Goal: Task Accomplishment & Management: Complete application form

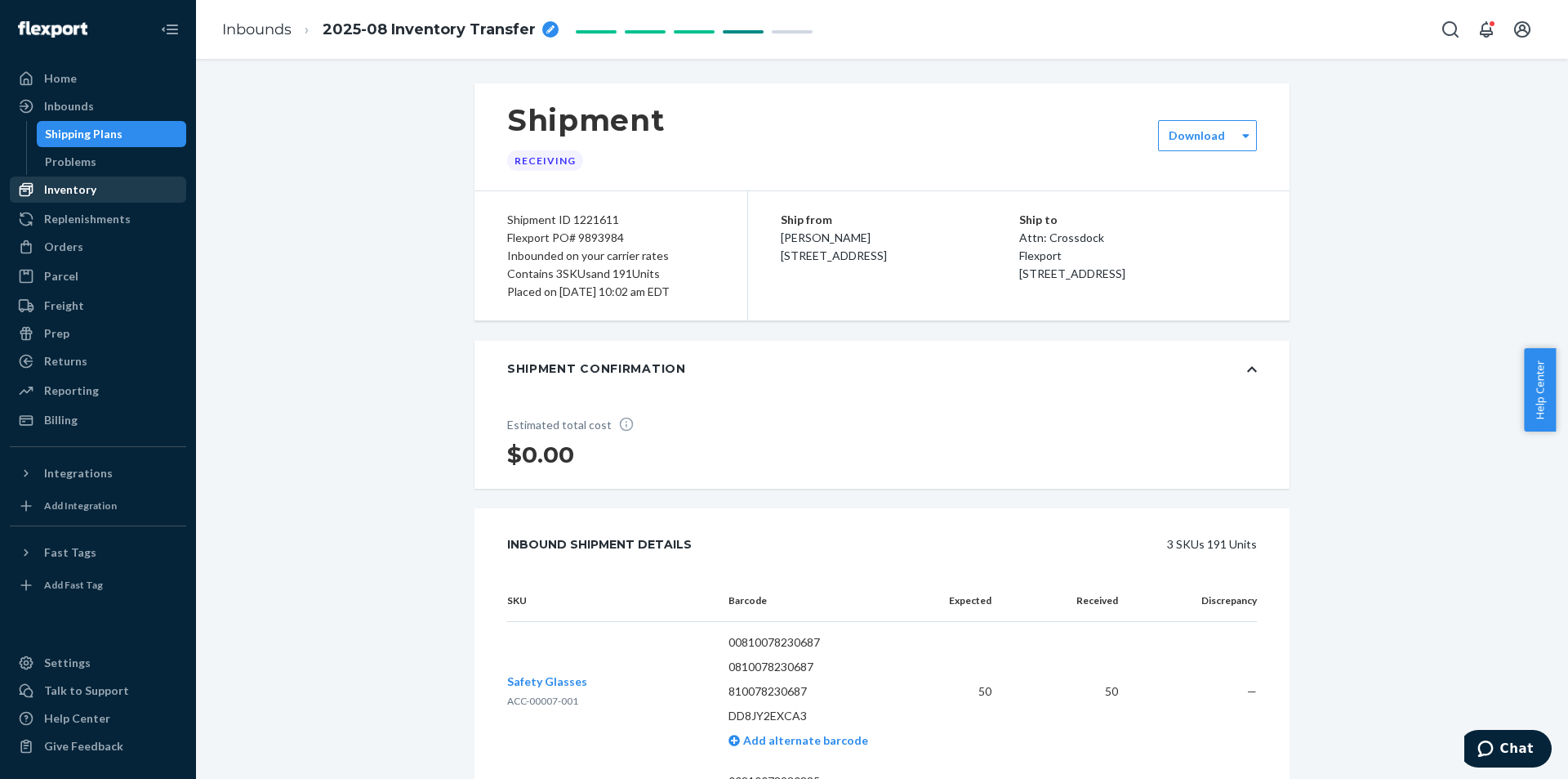
click at [84, 196] on div "Inventory" at bounding box center [70, 189] width 52 height 16
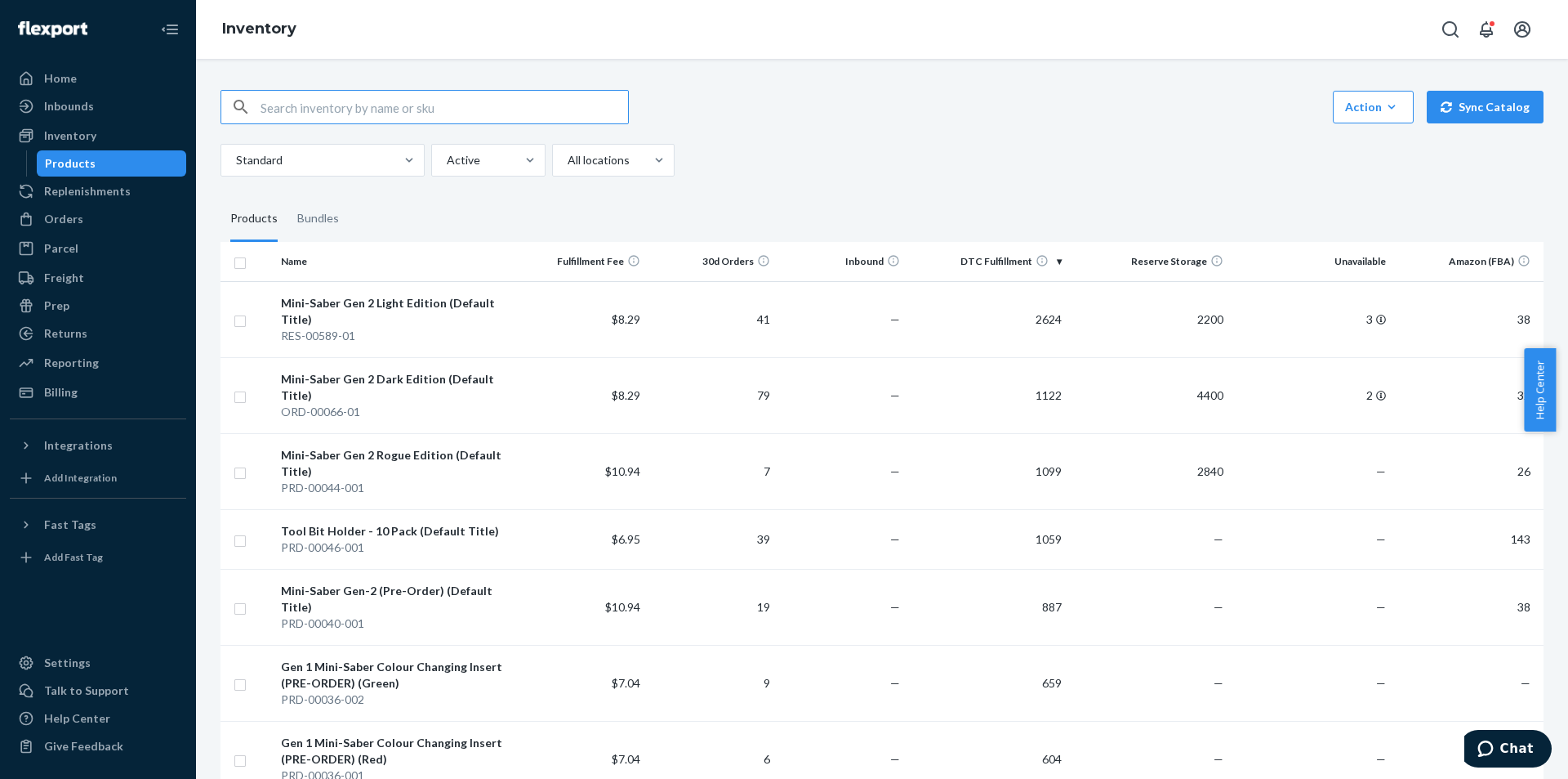
click at [526, 109] on input "text" at bounding box center [444, 107] width 368 height 32
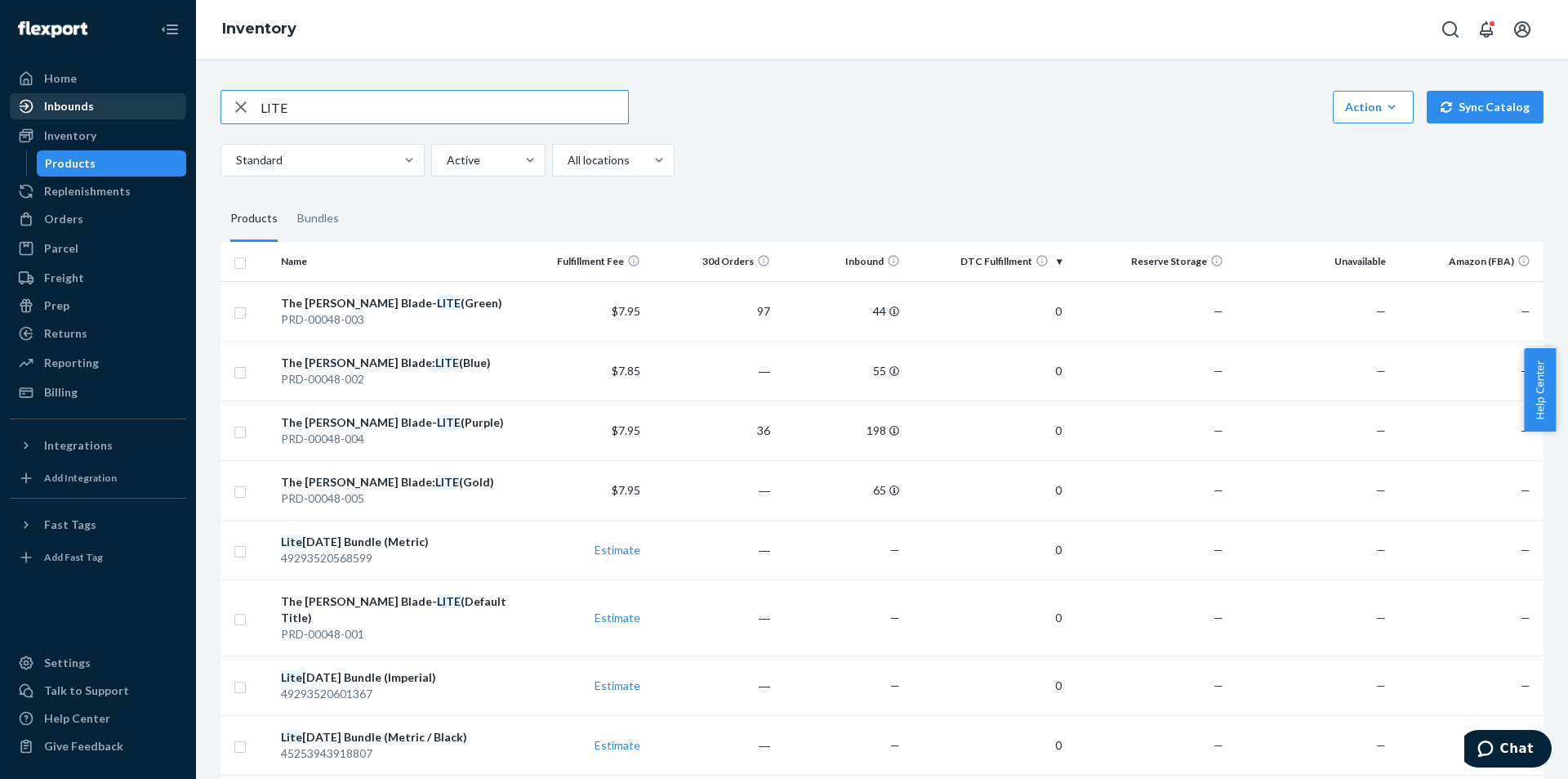
drag, startPoint x: 331, startPoint y: 101, endPoint x: 151, endPoint y: 97, distance: 180.0
click at [151, 98] on div "Home Inbounds Shipping Plans Problems Inventory Products Replenishments Orders …" at bounding box center [784, 390] width 1568 height 779
drag, startPoint x: 404, startPoint y: 110, endPoint x: 367, endPoint y: 110, distance: 37.0
click at [402, 110] on input "LITE" at bounding box center [444, 107] width 368 height 32
click at [334, 105] on input "LITE" at bounding box center [444, 107] width 368 height 32
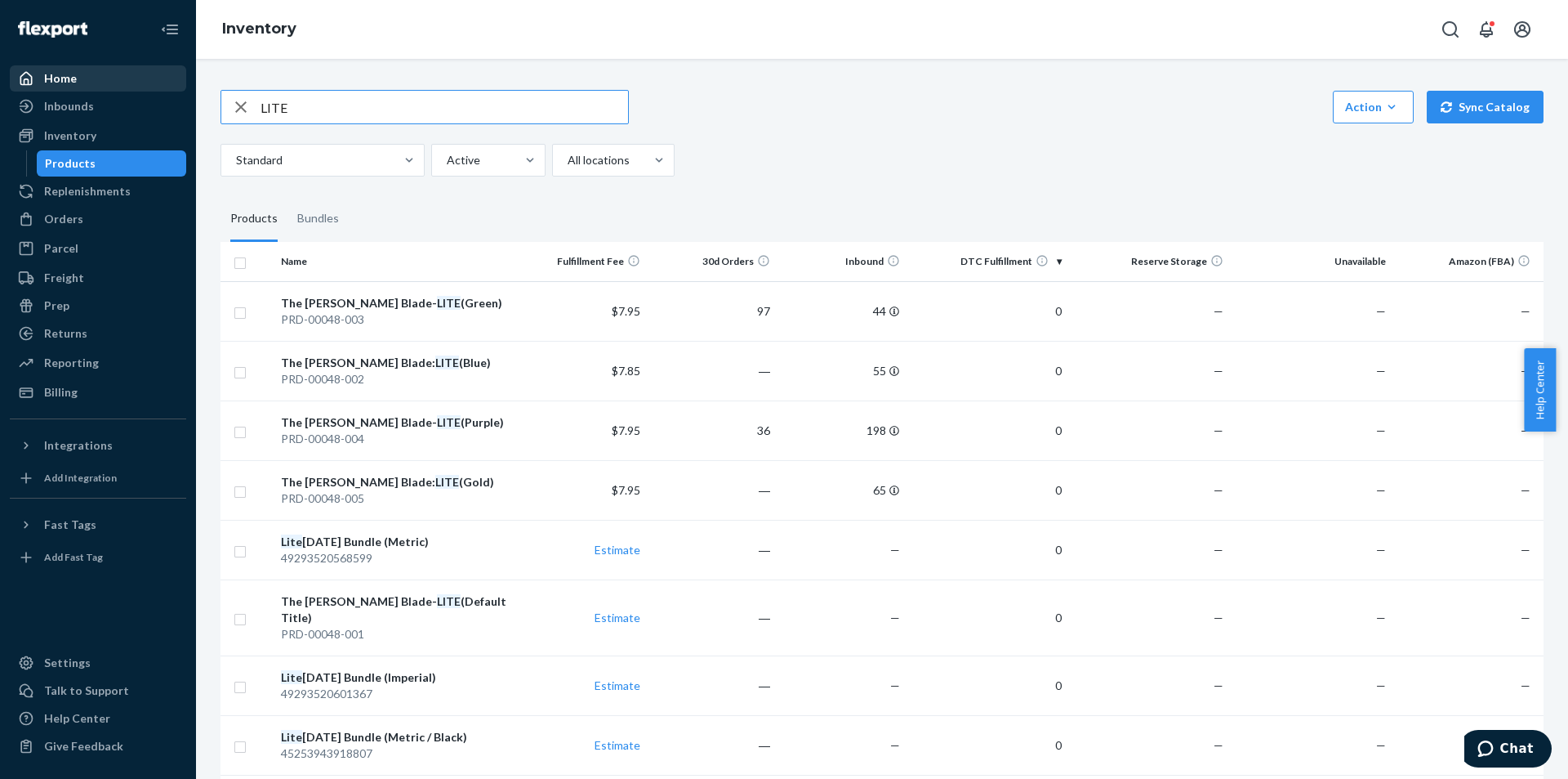
drag, startPoint x: 301, startPoint y: 96, endPoint x: 169, endPoint y: 83, distance: 132.6
click at [169, 86] on div "Home Inbounds Shipping Plans Problems Inventory Products Replenishments Orders …" at bounding box center [784, 390] width 1568 height 779
type input "wallet"
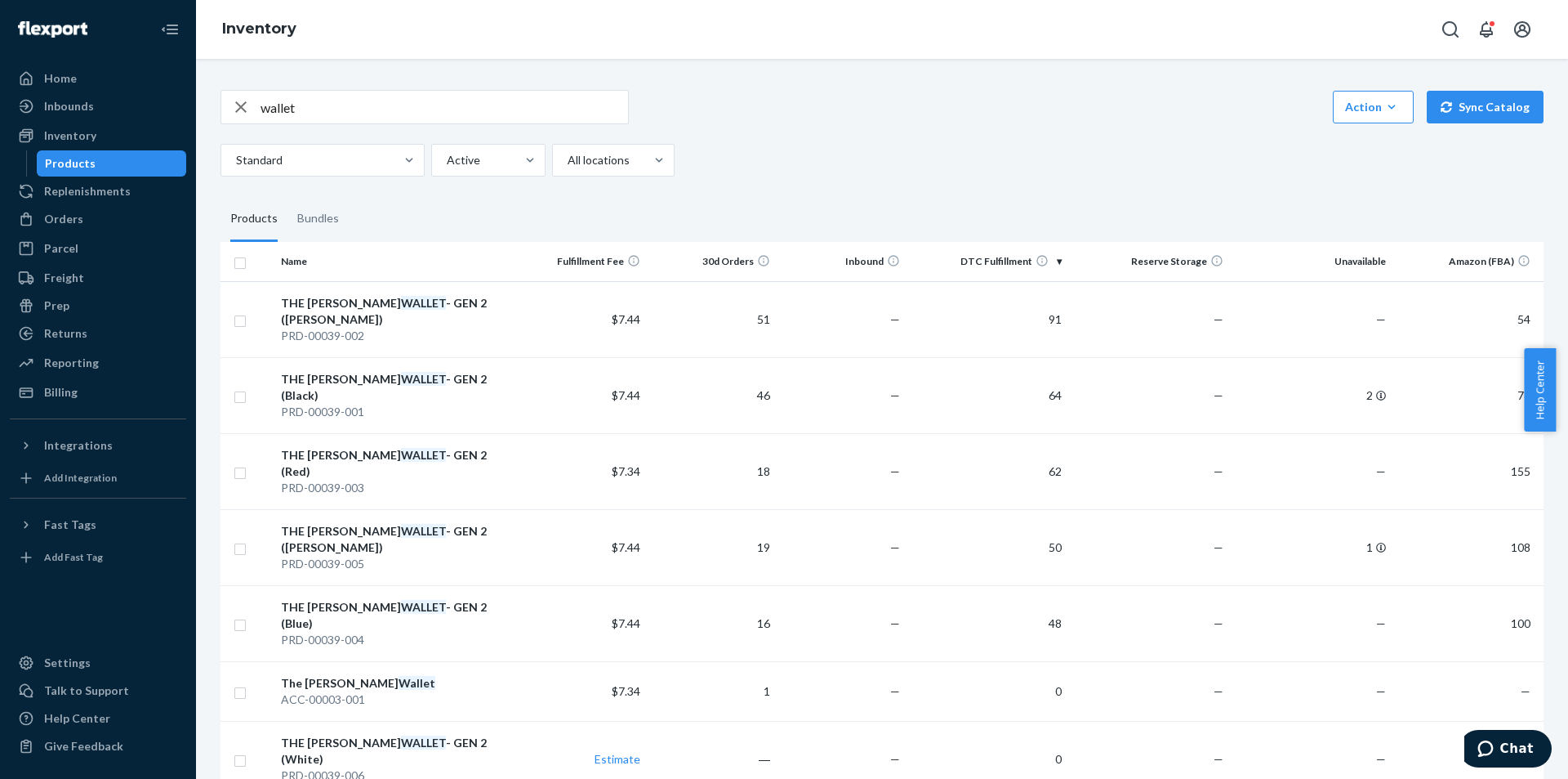
click at [1006, 150] on div "Standard Active All locations" at bounding box center [875, 160] width 1311 height 32
click at [85, 103] on div "Inbounds" at bounding box center [69, 106] width 50 height 16
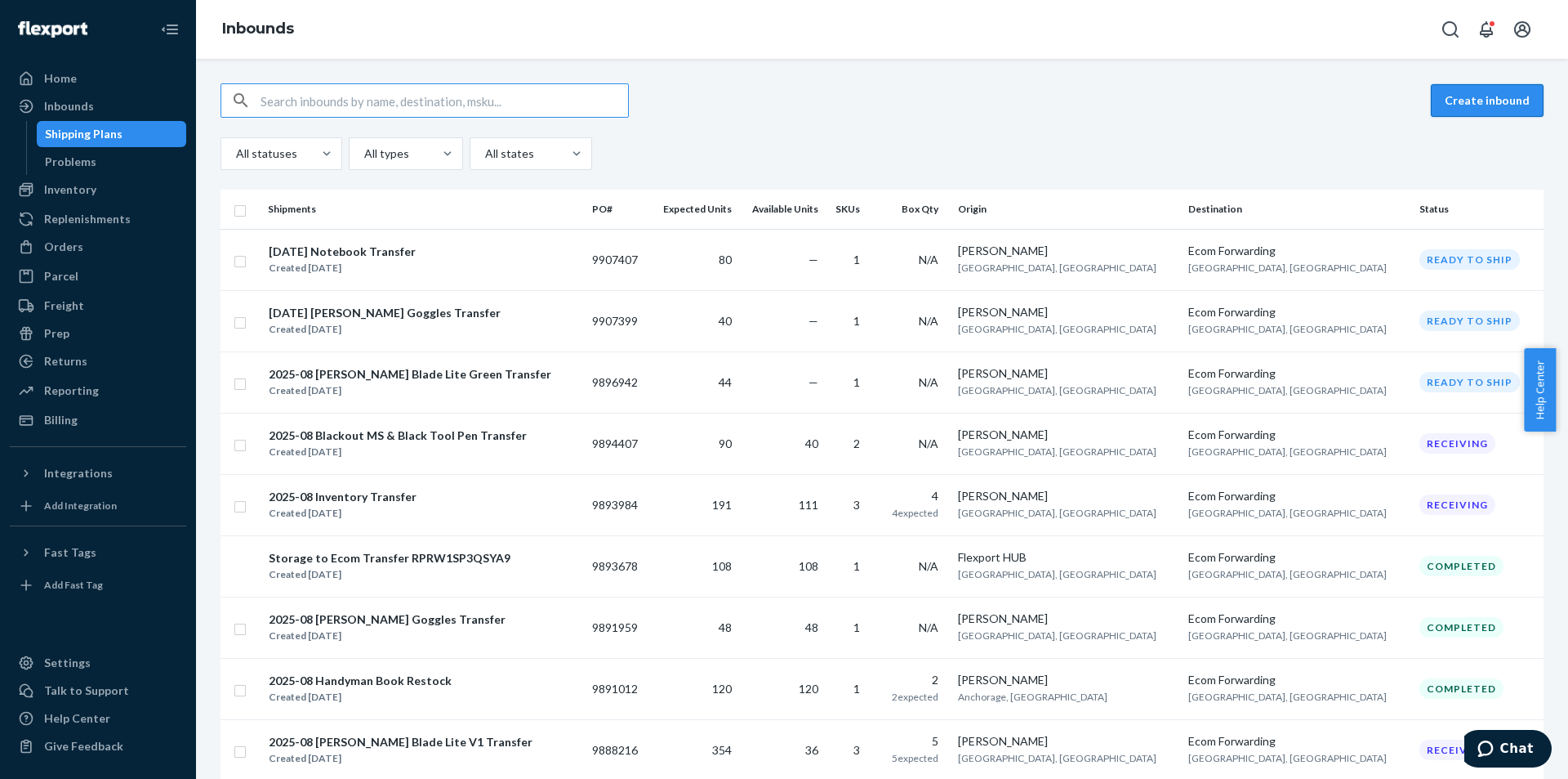
click at [1480, 100] on button "Create inbound" at bounding box center [1487, 101] width 113 height 32
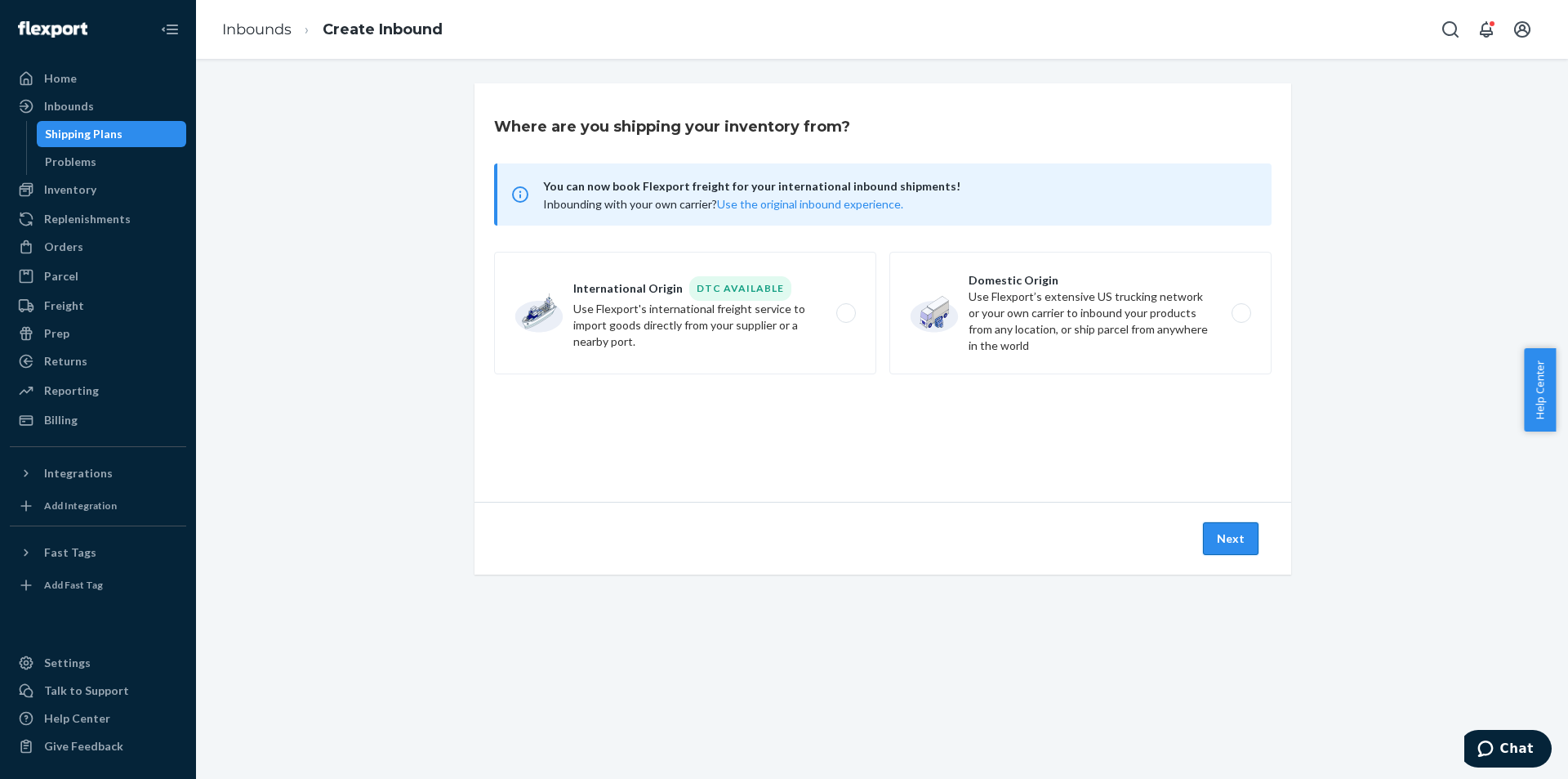
click at [1225, 547] on button "Next" at bounding box center [1231, 538] width 56 height 32
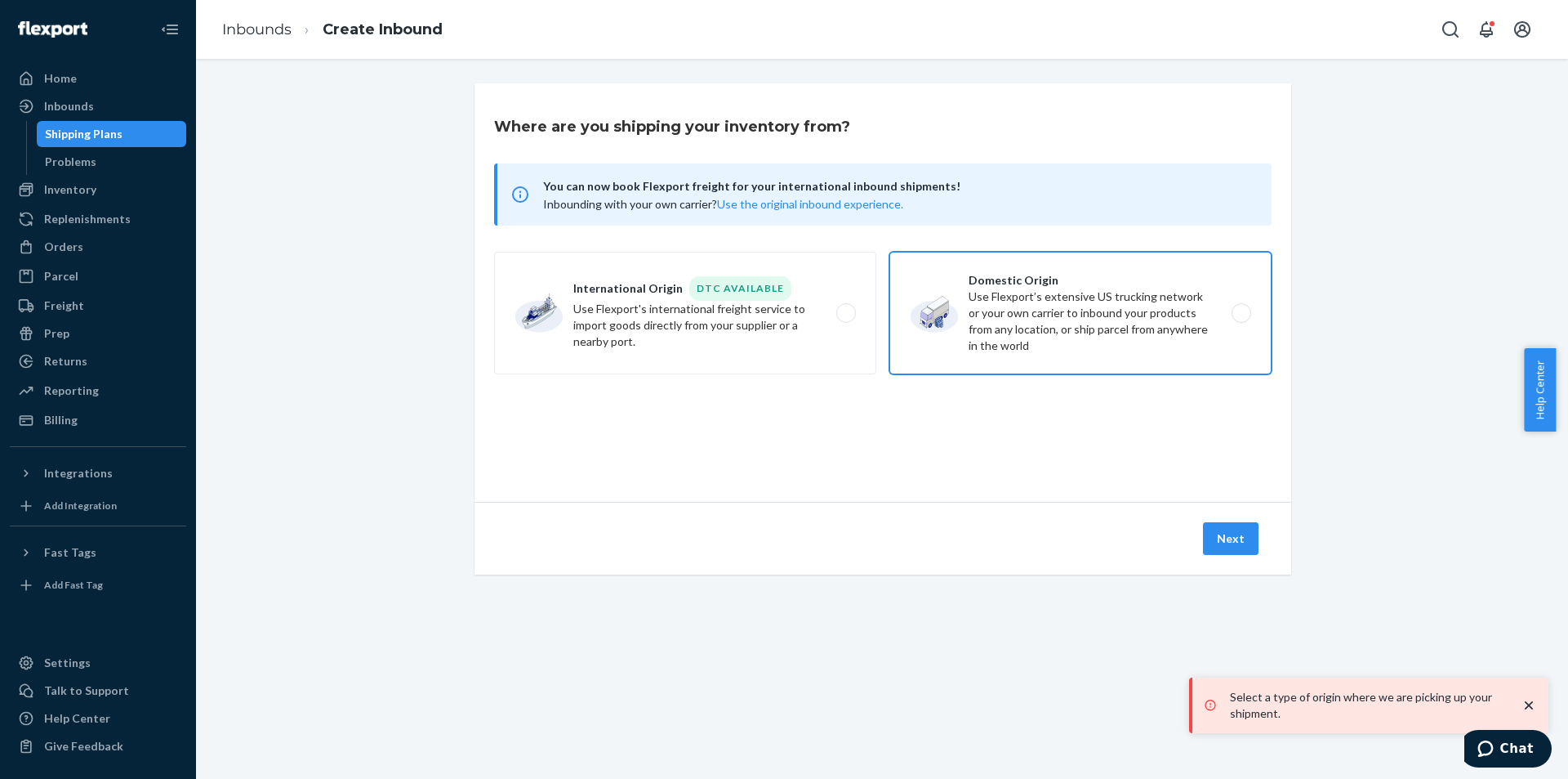
click at [1106, 305] on label "Domestic Origin Use Flexport’s extensive US trucking network or your own carrie…" at bounding box center [1080, 312] width 382 height 123
click at [1241, 308] on input "Domestic Origin Use Flexport’s extensive US trucking network or your own carrie…" at bounding box center [1246, 313] width 11 height 11
radio input "true"
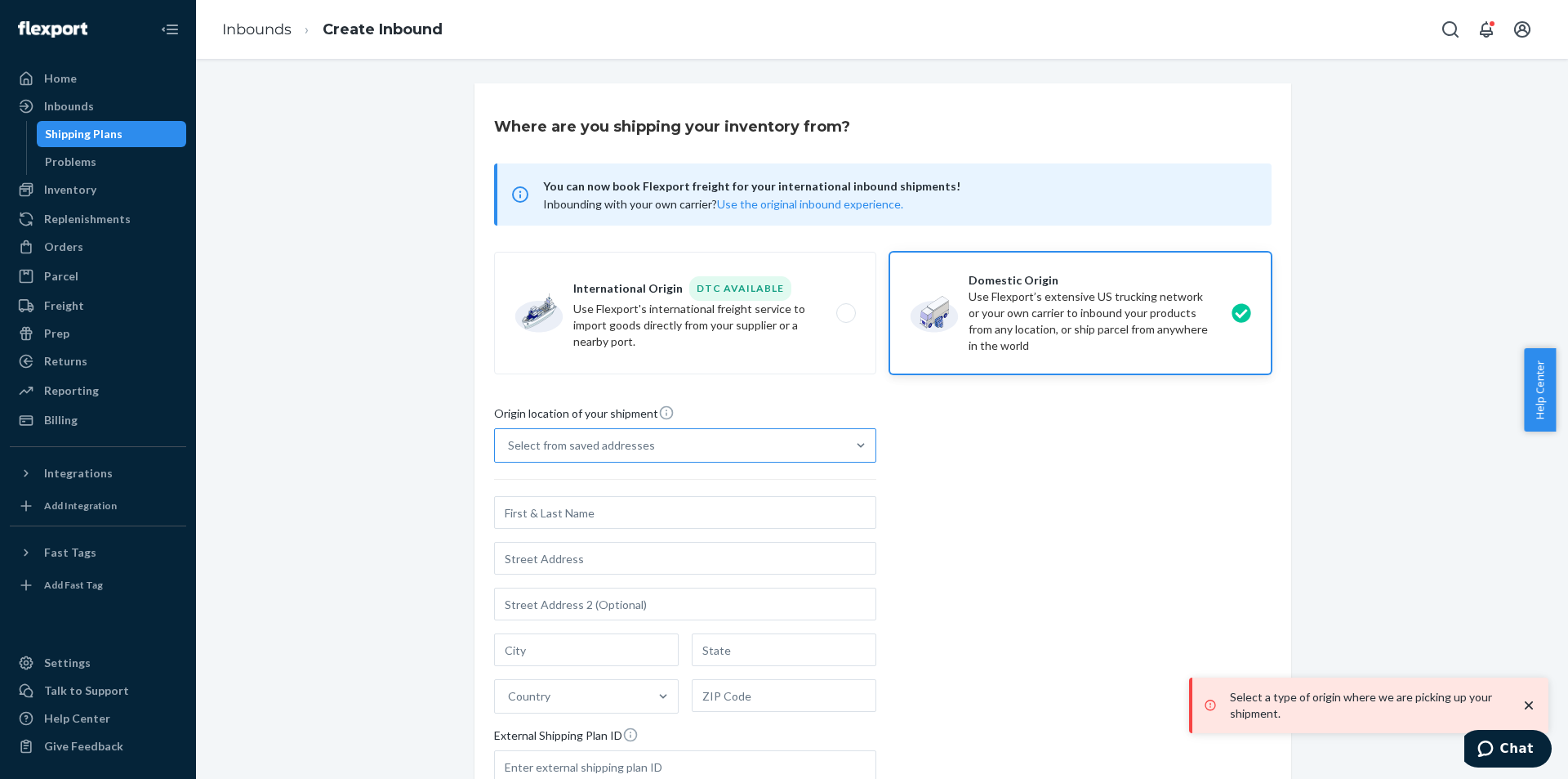
click at [706, 449] on div "Select from saved addresses" at bounding box center [670, 445] width 351 height 32
click at [510, 449] on input "Select from saved addresses" at bounding box center [509, 445] width 2 height 16
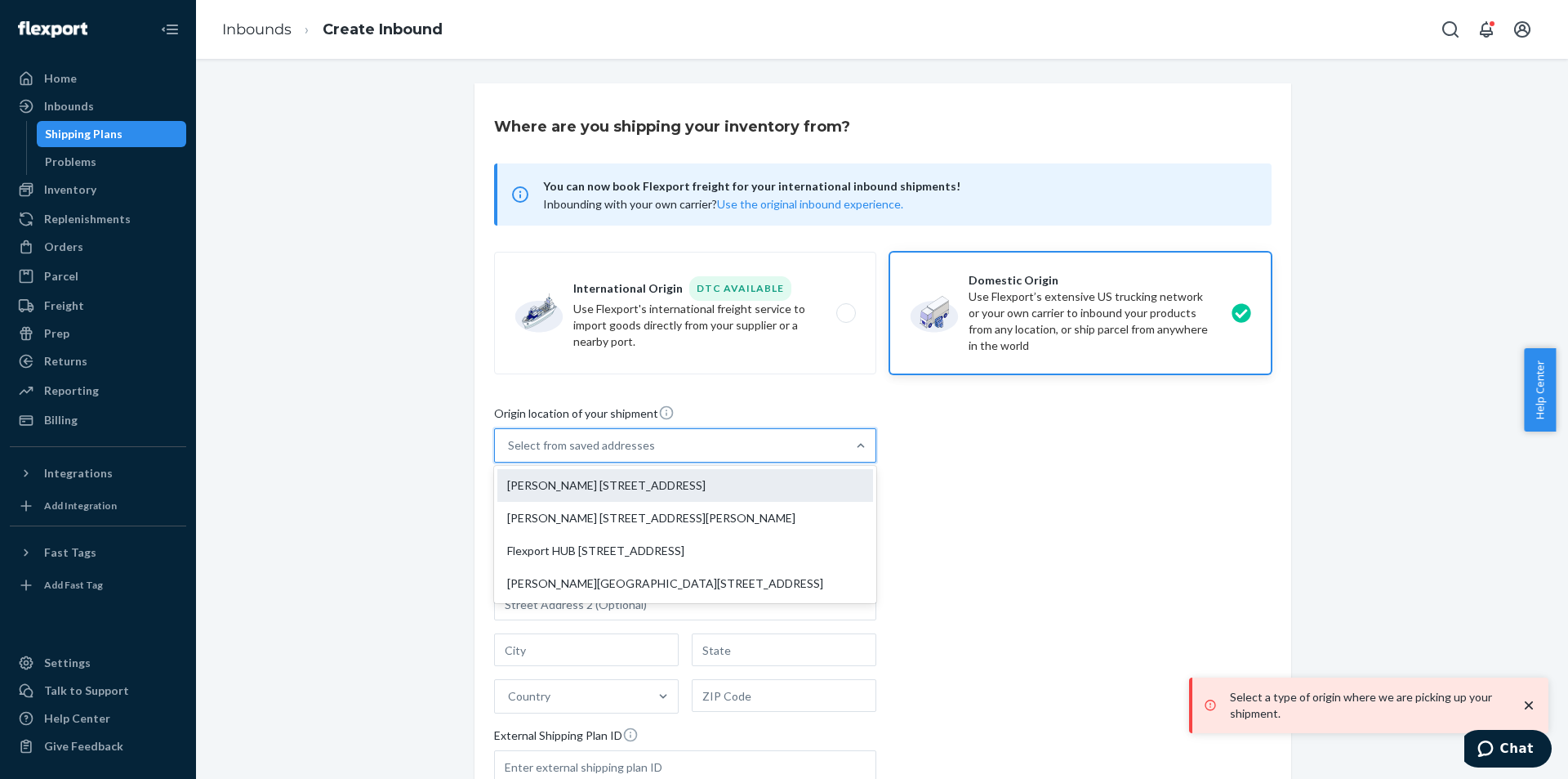
click at [642, 487] on div "[PERSON_NAME] [STREET_ADDRESS]" at bounding box center [684, 486] width 376 height 32
click at [510, 453] on input "option [PERSON_NAME] [STREET_ADDRESS] focused, 1 of 4. 4 results available. Use…" at bounding box center [509, 445] width 2 height 16
type input "[PERSON_NAME]"
type input "[GEOGRAPHIC_DATA]"
type input "ON"
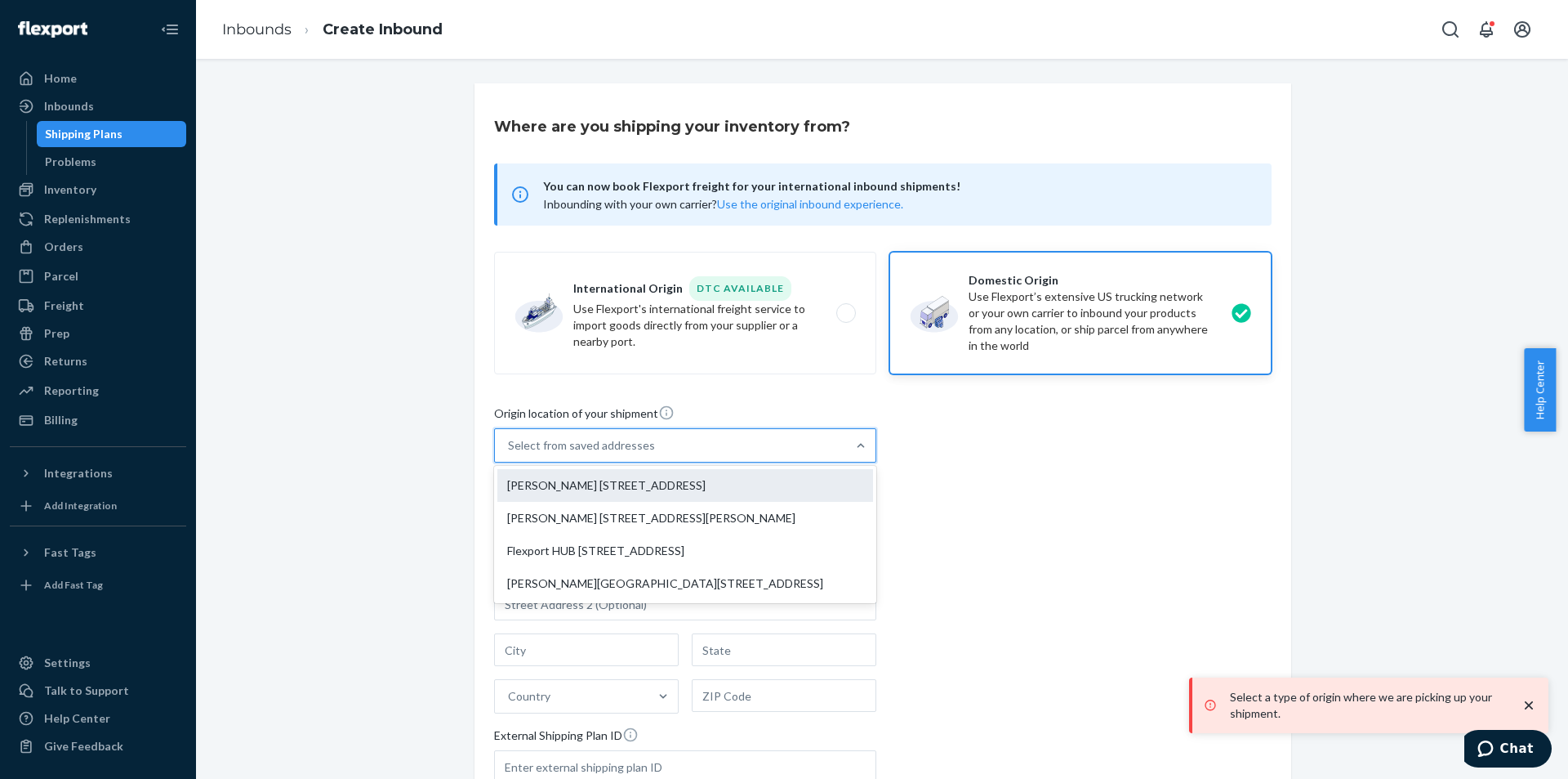
type input "N3C 2V3"
type input "[STREET_ADDRESS]"
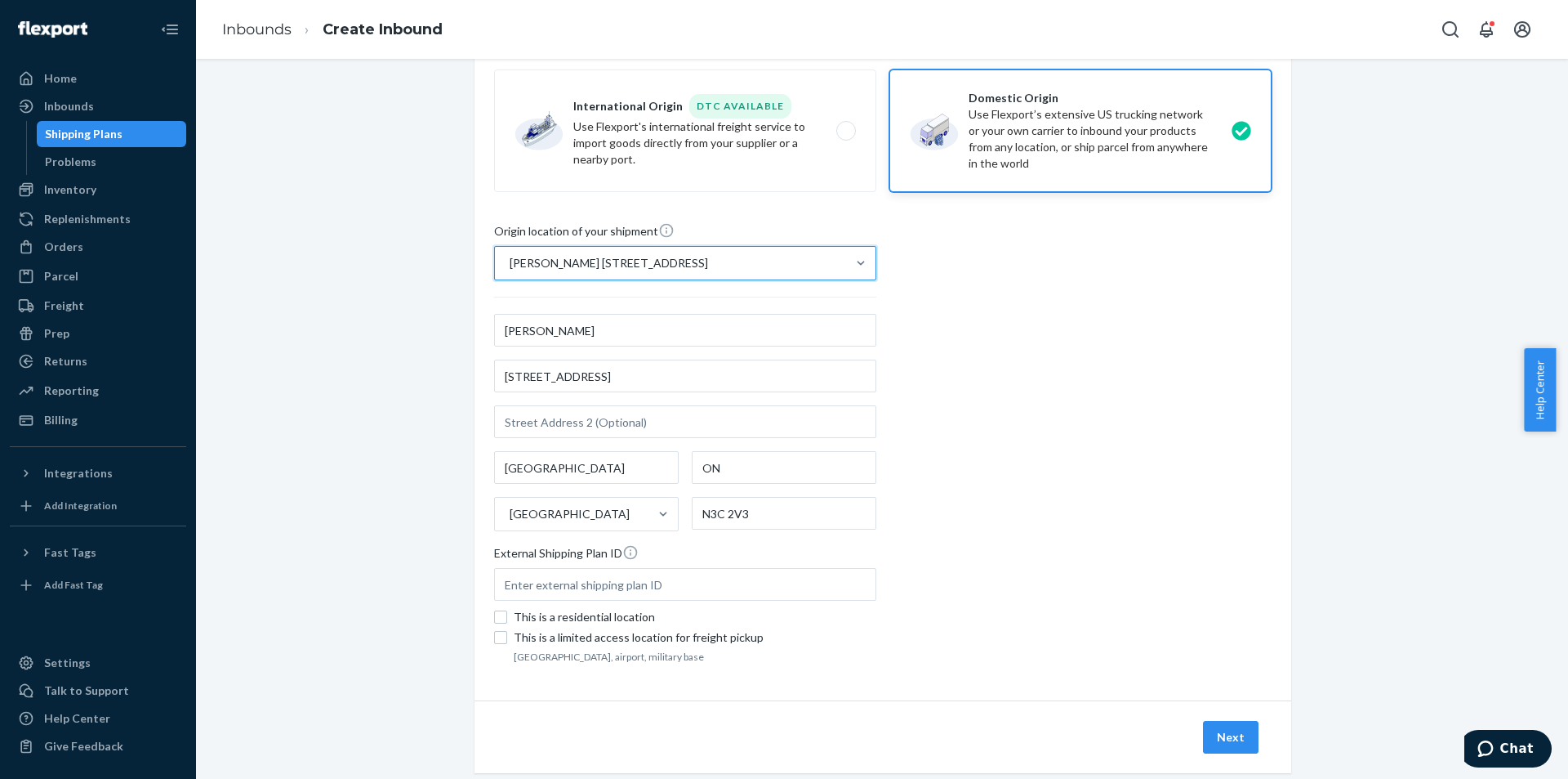
scroll to position [215, 0]
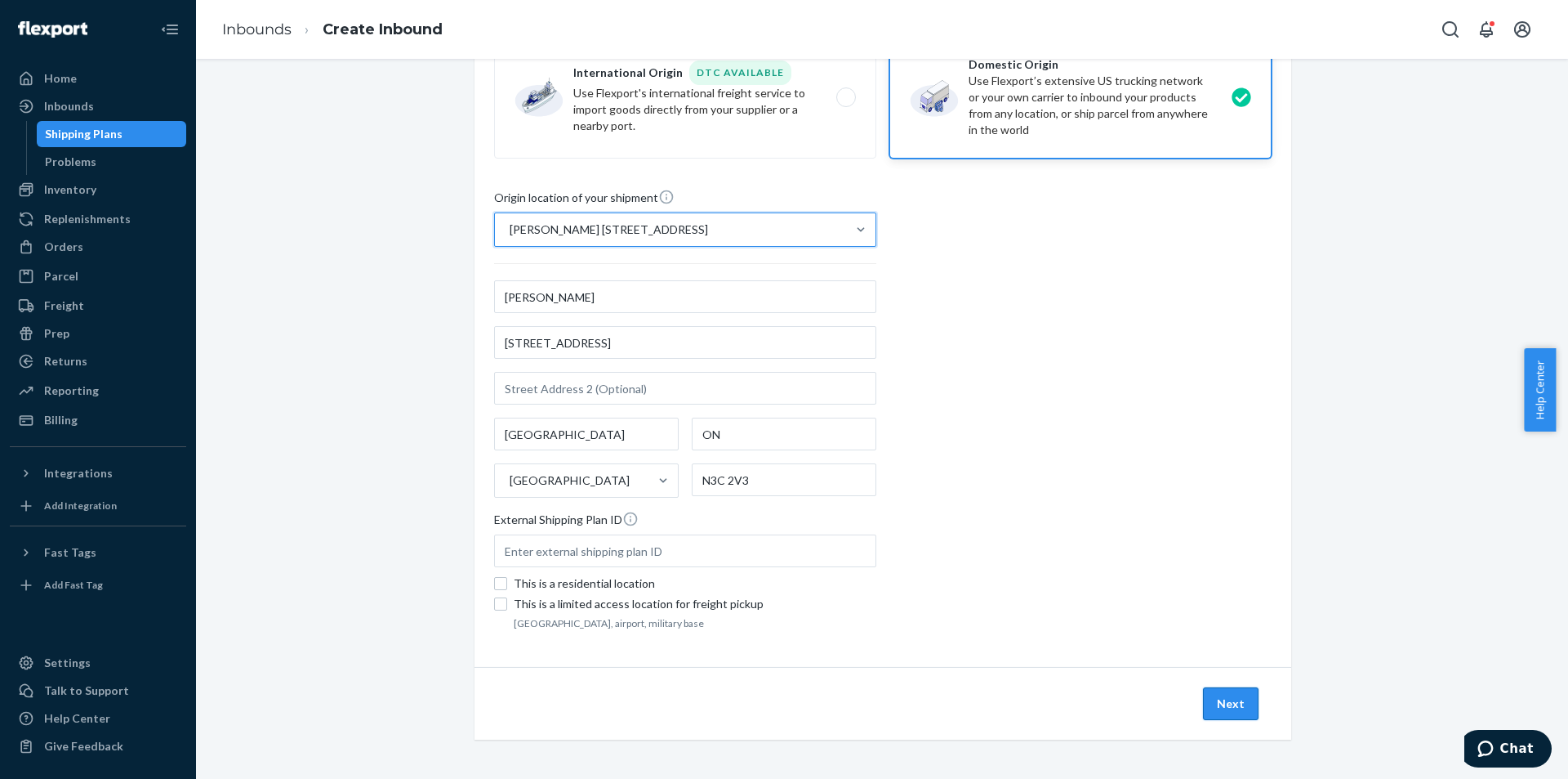
click at [1220, 700] on button "Next" at bounding box center [1231, 704] width 56 height 32
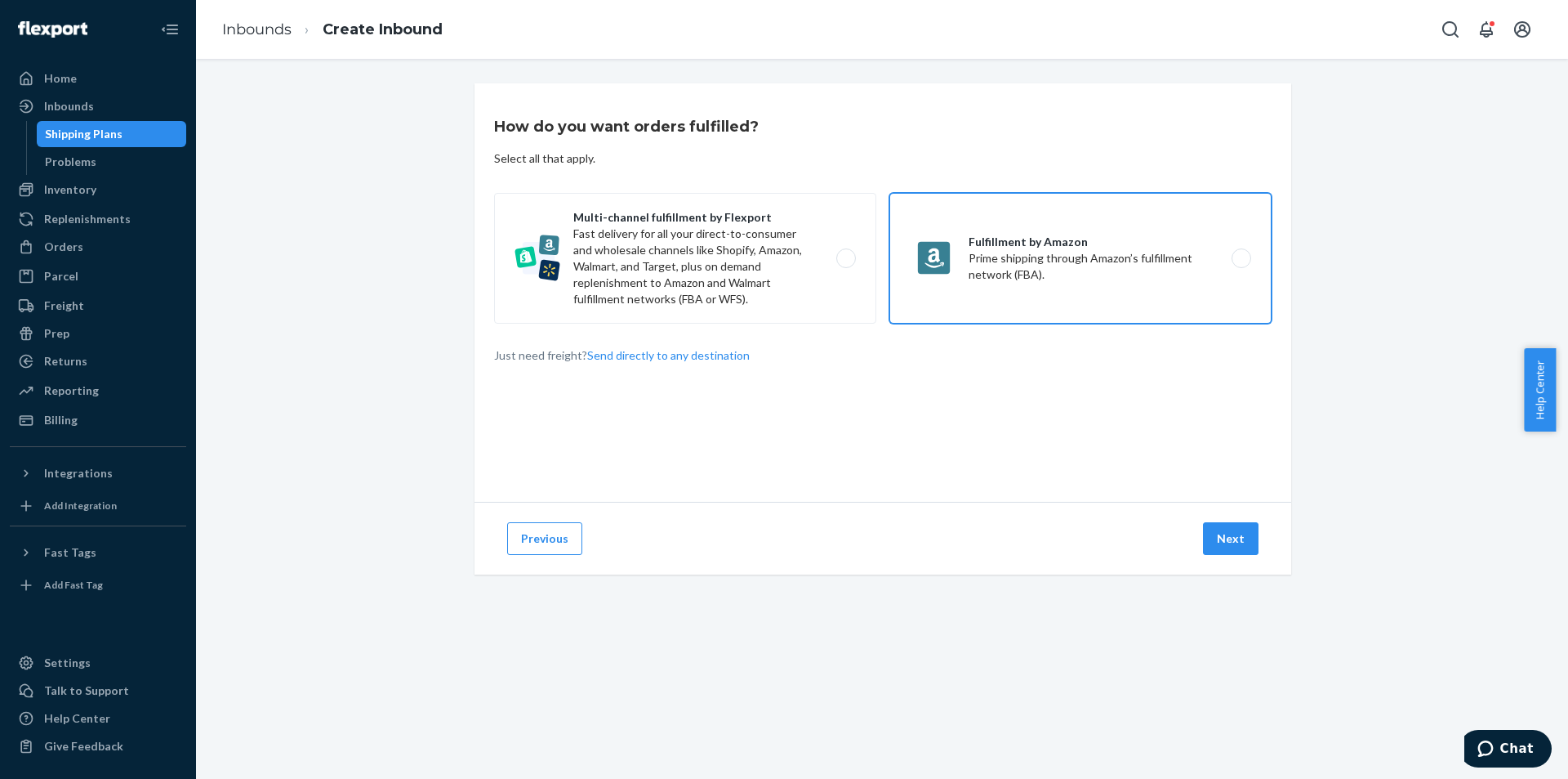
click at [1078, 270] on label "Fulfillment by Amazon Prime shipping through Amazon’s fulfillment network (FBA)." at bounding box center [1080, 258] width 382 height 131
click at [1241, 264] on input "Fulfillment by Amazon Prime shipping through Amazon’s fulfillment network (FBA)." at bounding box center [1246, 258] width 11 height 11
radio input "true"
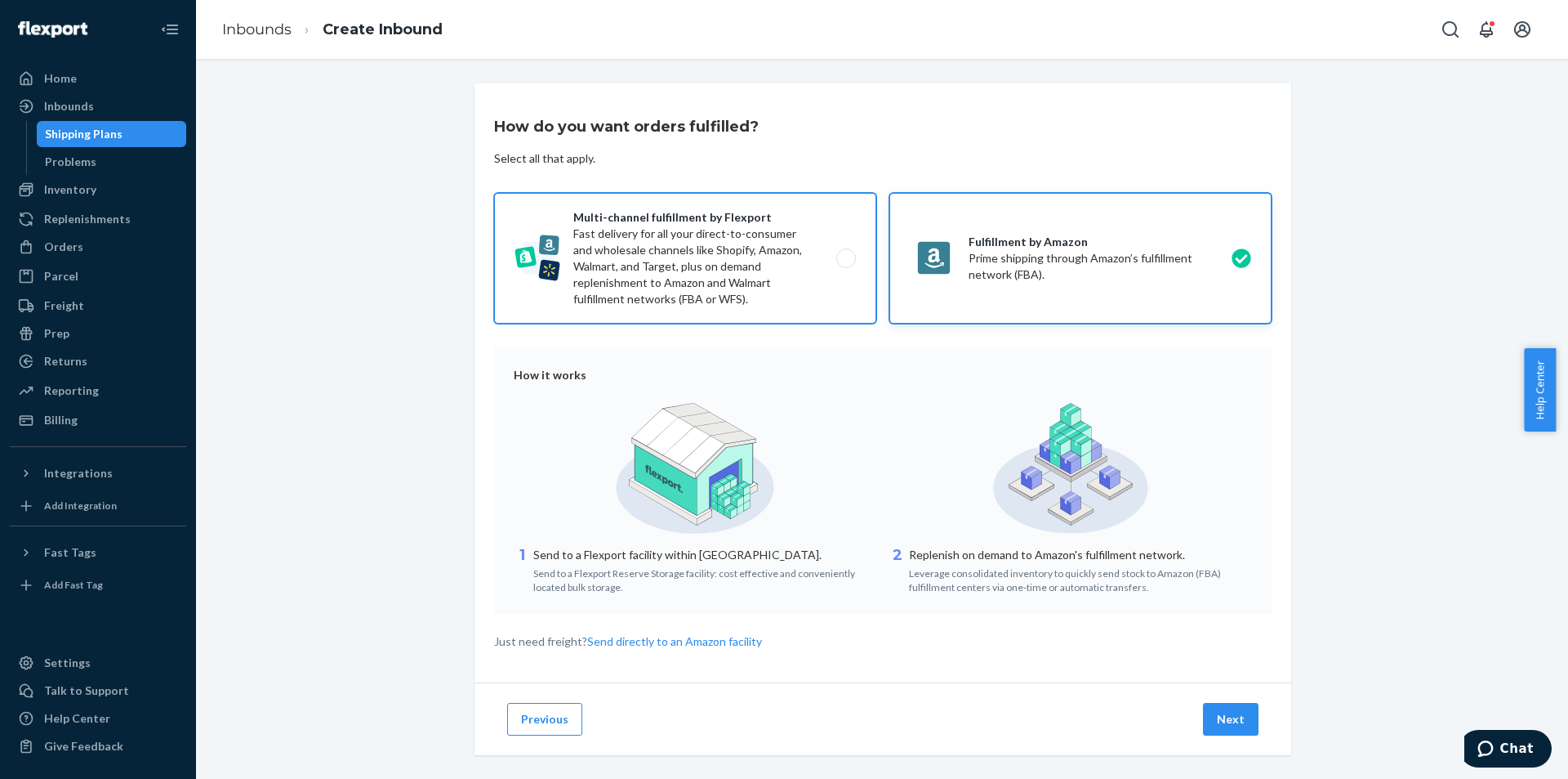
click at [754, 255] on label "Multi-channel fulfillment by Flexport Fast delivery for all your direct-to-cons…" at bounding box center [685, 258] width 382 height 131
click at [845, 255] on input "Multi-channel fulfillment by Flexport Fast delivery for all your direct-to-cons…" at bounding box center [850, 258] width 11 height 11
radio input "true"
radio input "false"
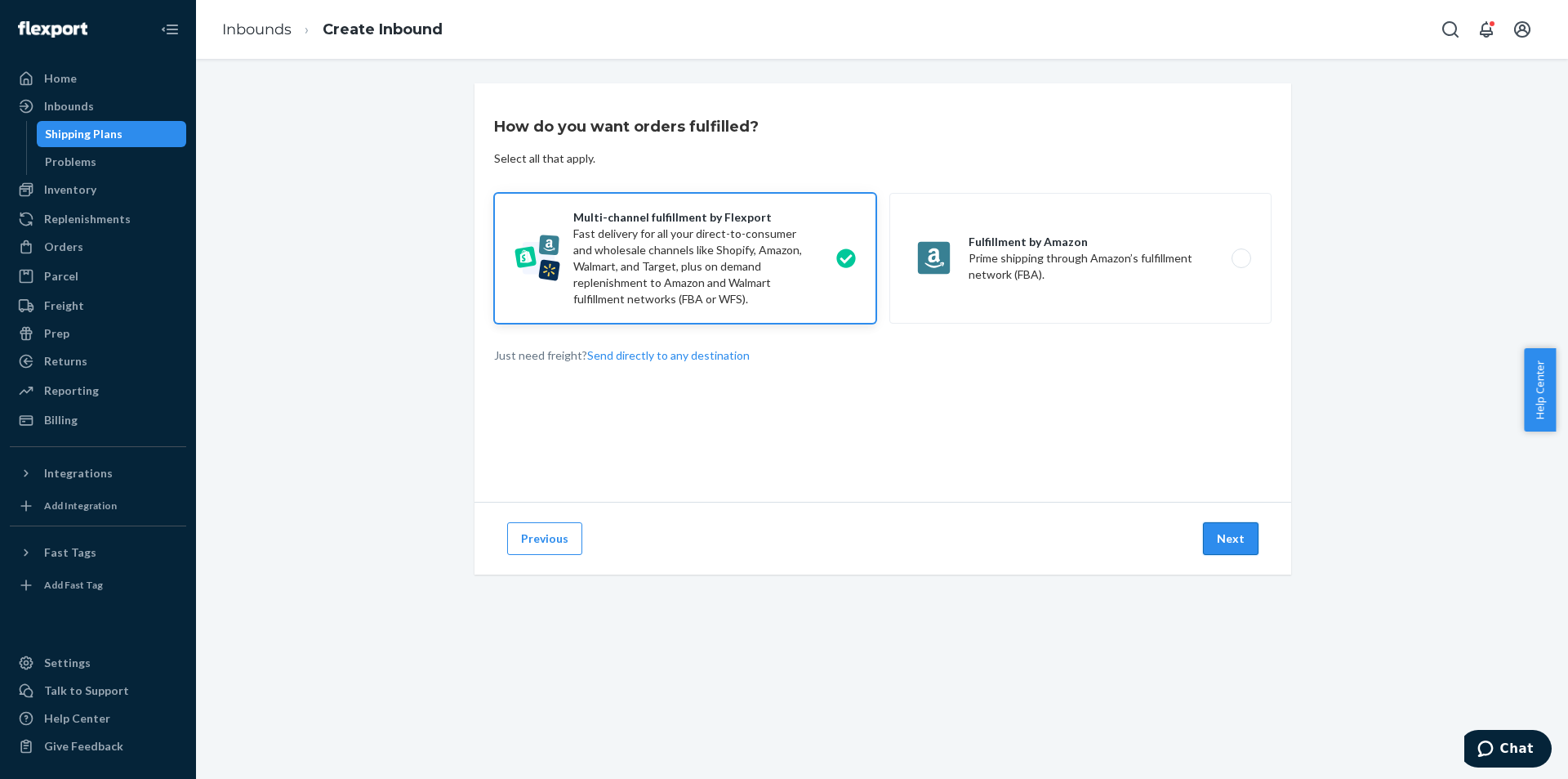
click at [1224, 540] on button "Next" at bounding box center [1231, 538] width 56 height 32
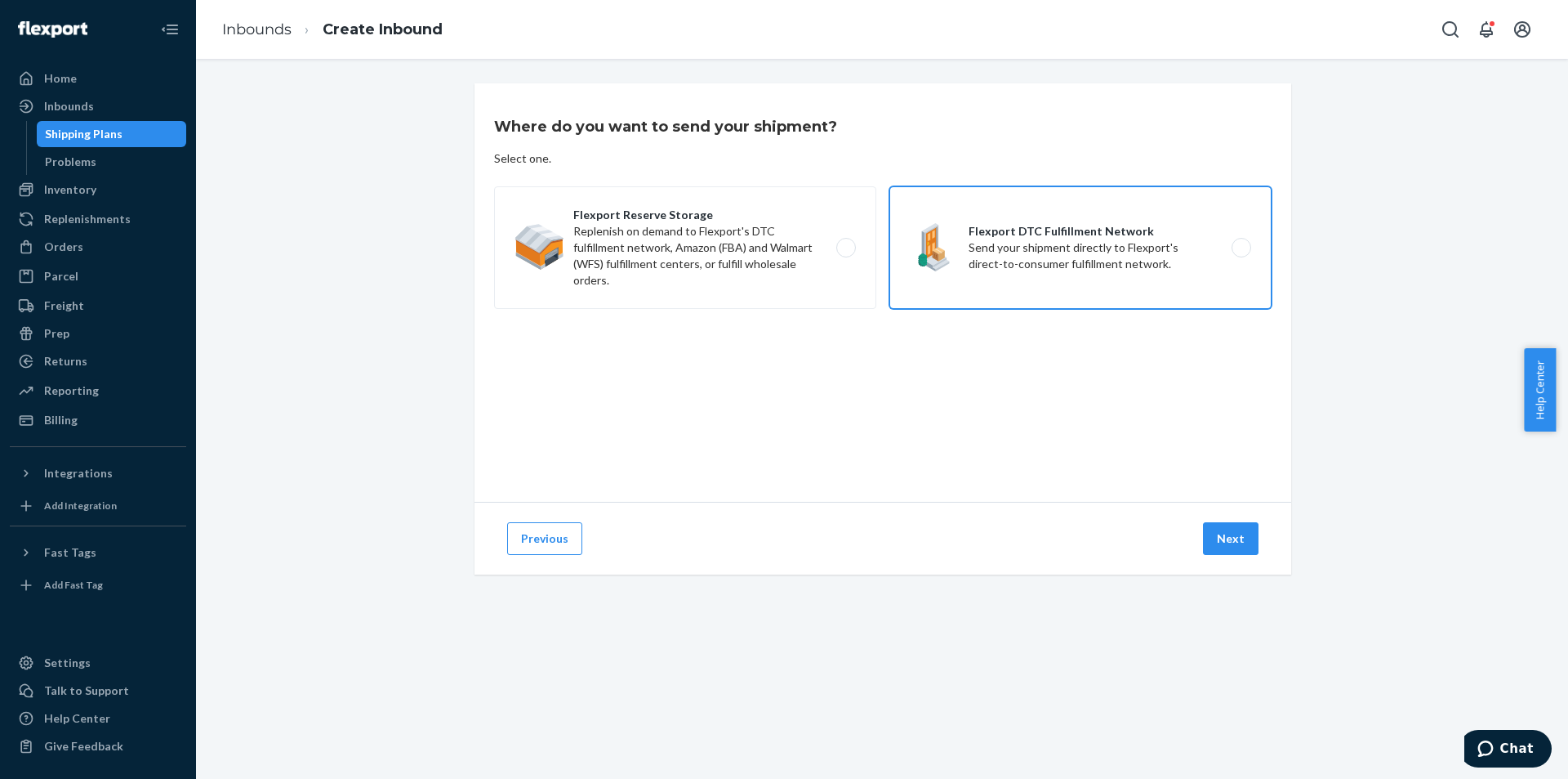
click at [1033, 262] on label "Flexport DTC Fulfillment Network Send your shipment directly to Flexport's dire…" at bounding box center [1080, 248] width 382 height 123
click at [1241, 253] on input "Flexport DTC Fulfillment Network Send your shipment directly to Flexport's dire…" at bounding box center [1246, 248] width 11 height 11
radio input "true"
click at [1229, 540] on button "Next" at bounding box center [1231, 538] width 56 height 32
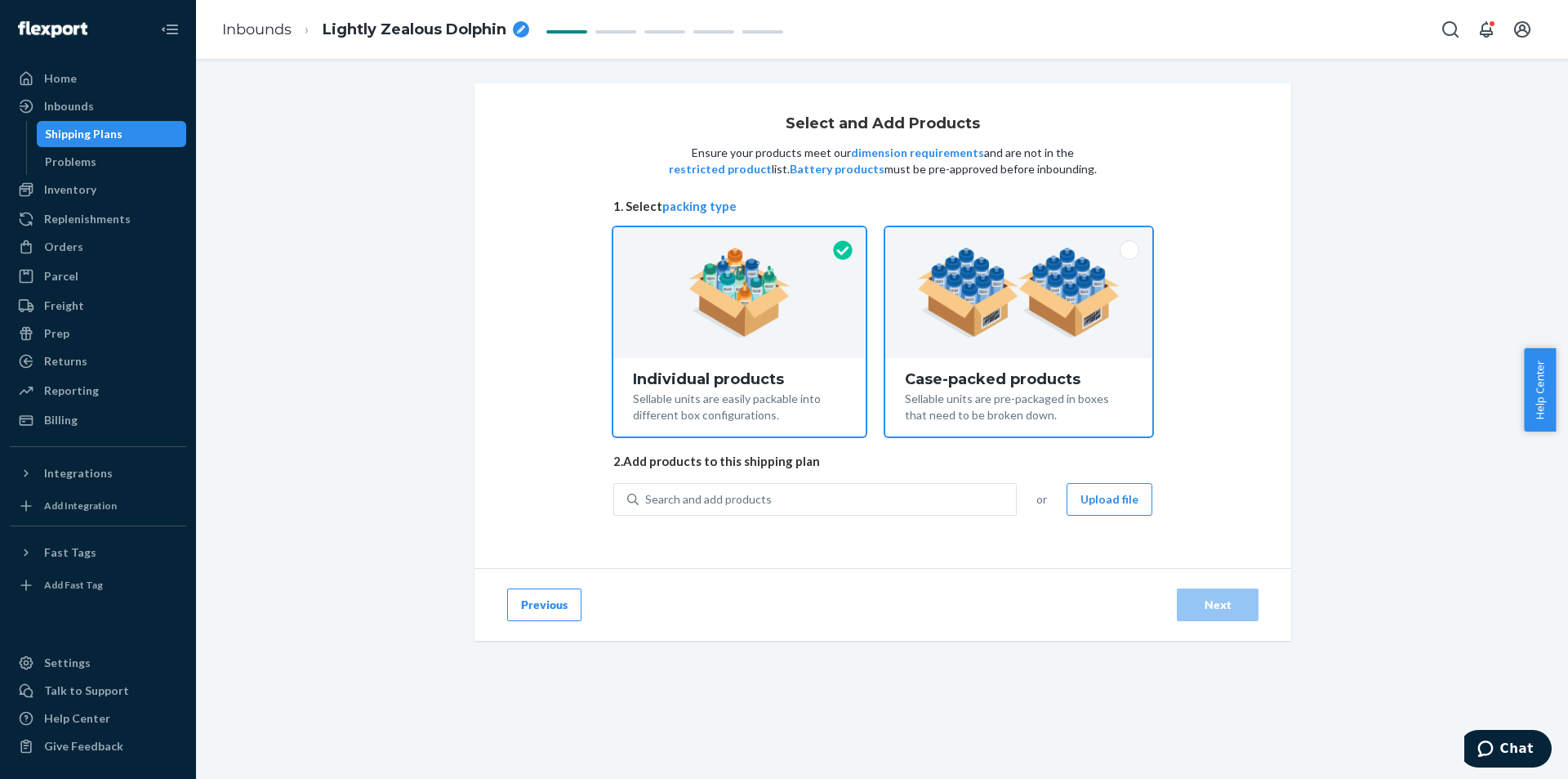
click at [1042, 373] on div "Case-packed products" at bounding box center [1019, 379] width 228 height 16
click at [1024, 238] on input "Case-packed products Sellable units are pre-packaged in boxes that need to be b…" at bounding box center [1019, 232] width 11 height 11
radio input "true"
radio input "false"
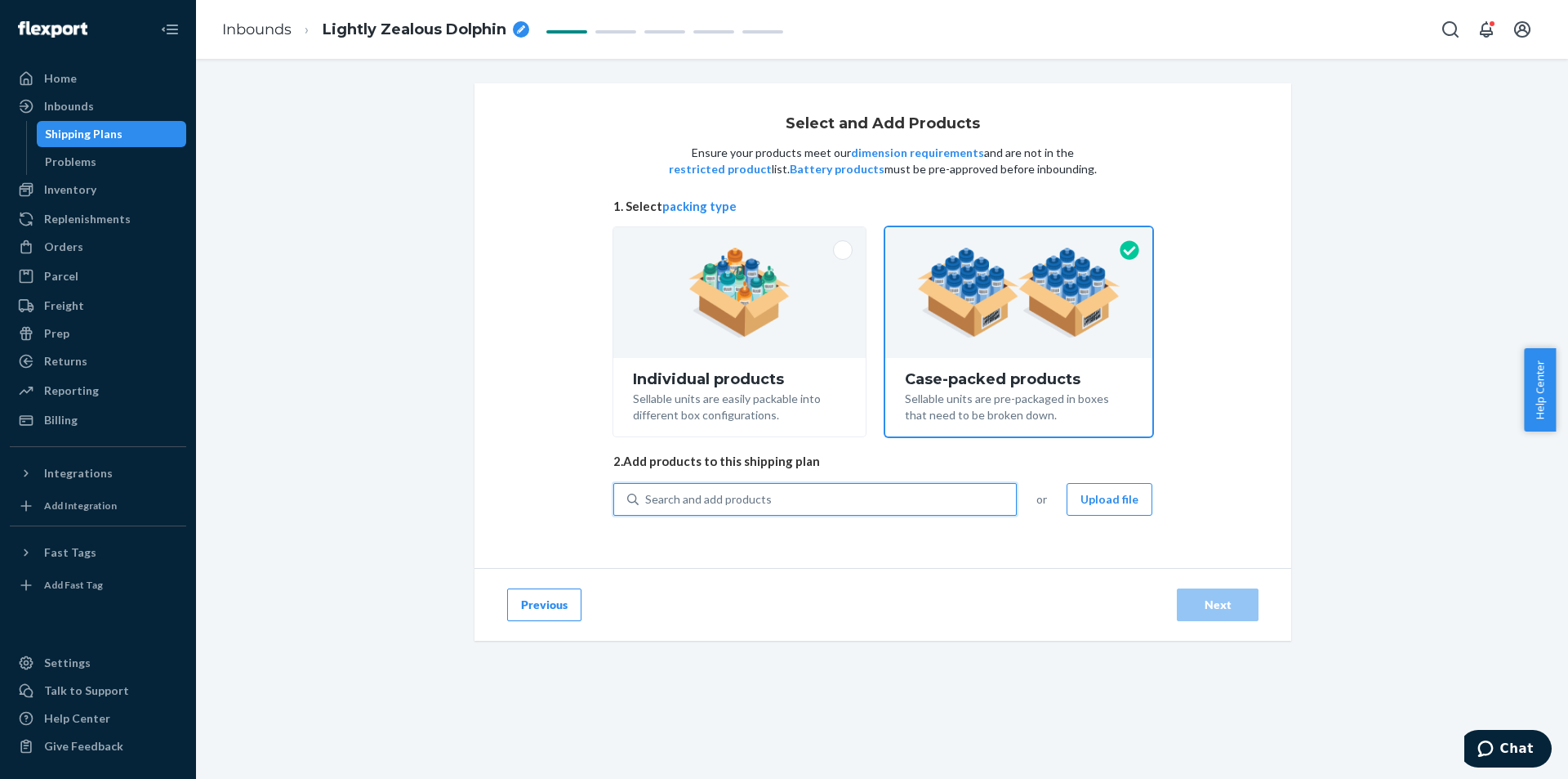
click at [914, 496] on div "Search and add products" at bounding box center [827, 499] width 378 height 30
click at [647, 496] on input "0 results available. Use Up and Down to choose options, press Enter to select t…" at bounding box center [646, 499] width 2 height 16
type input "[PERSON_NAME] wallet"
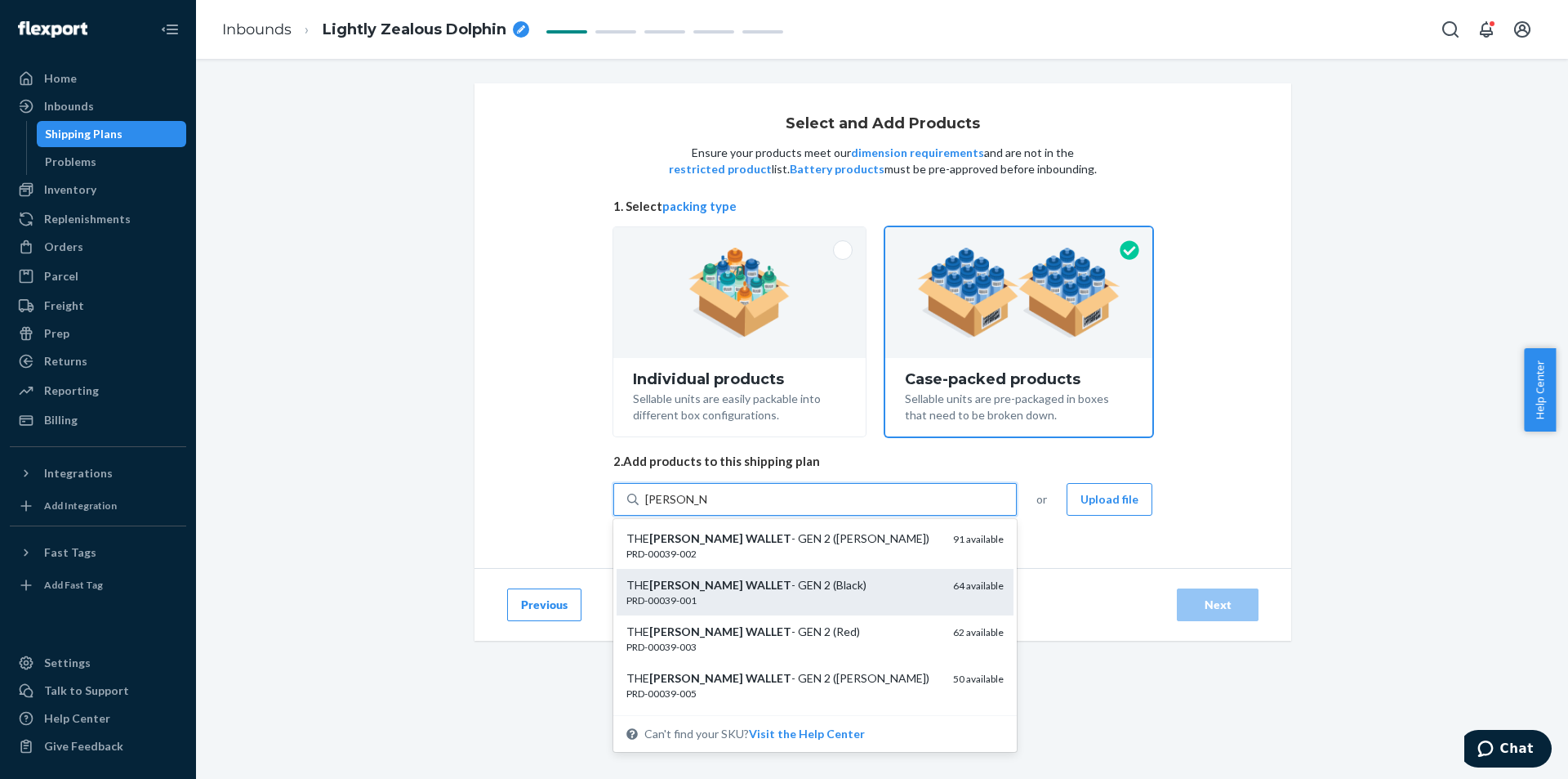
click at [910, 595] on div "PRD-00039-001" at bounding box center [783, 600] width 314 height 13
click at [707, 507] on input "[PERSON_NAME] wallet" at bounding box center [675, 499] width 62 height 16
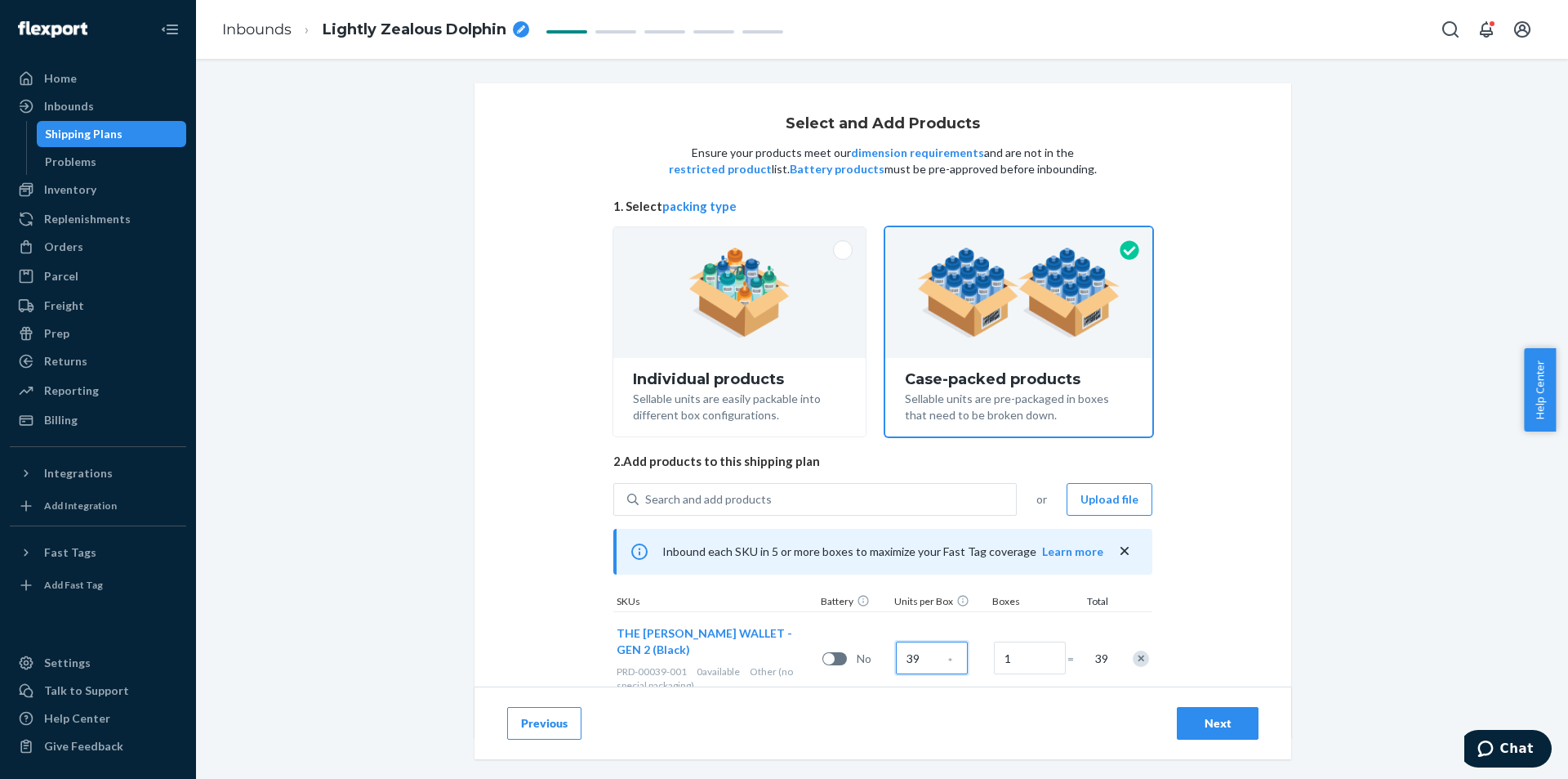
type input "39"
click at [1370, 510] on div "Select and Add Products Ensure your products meet our dimension requirements an…" at bounding box center [882, 369] width 1347 height 572
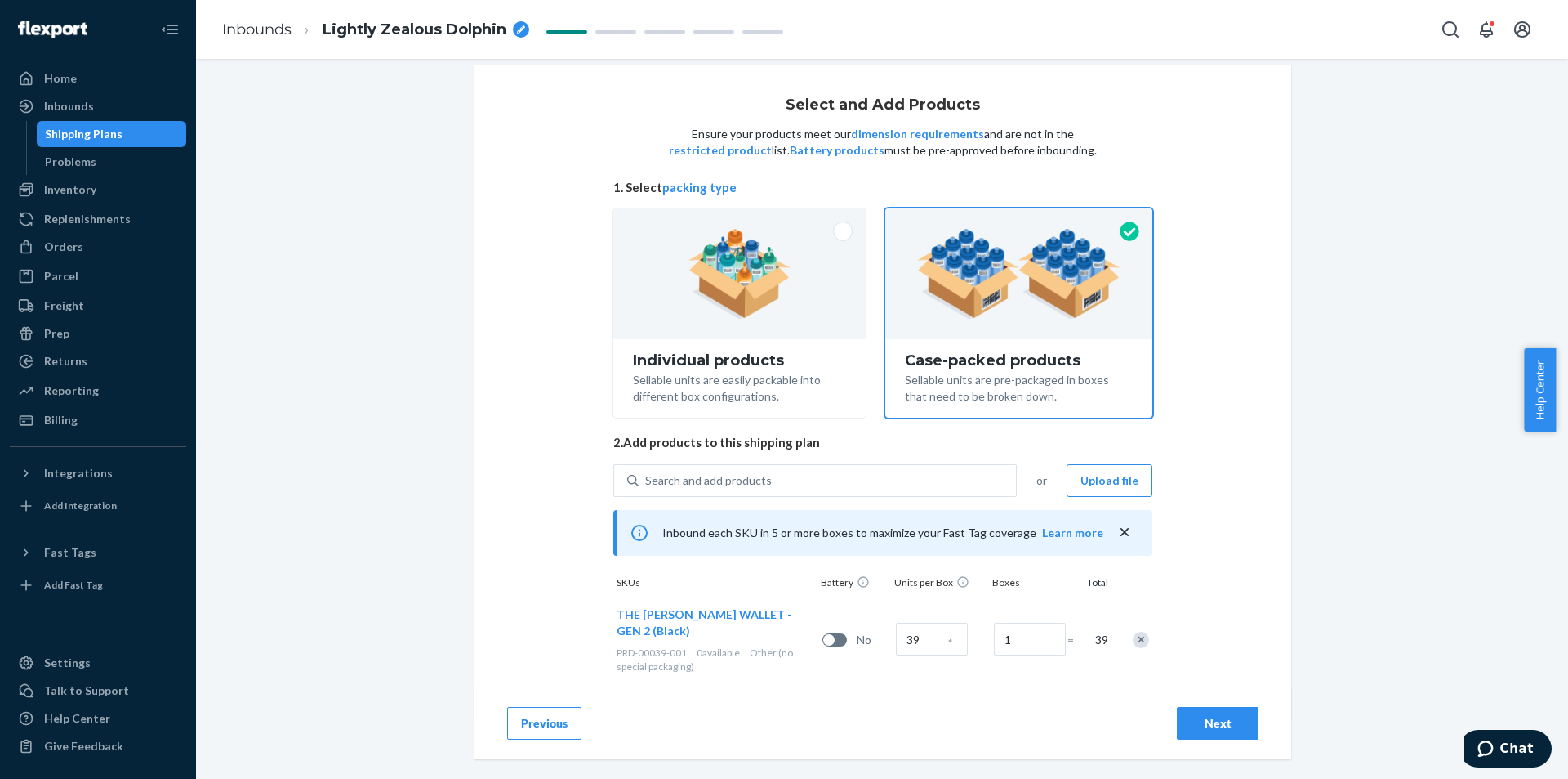
scroll to position [35, 0]
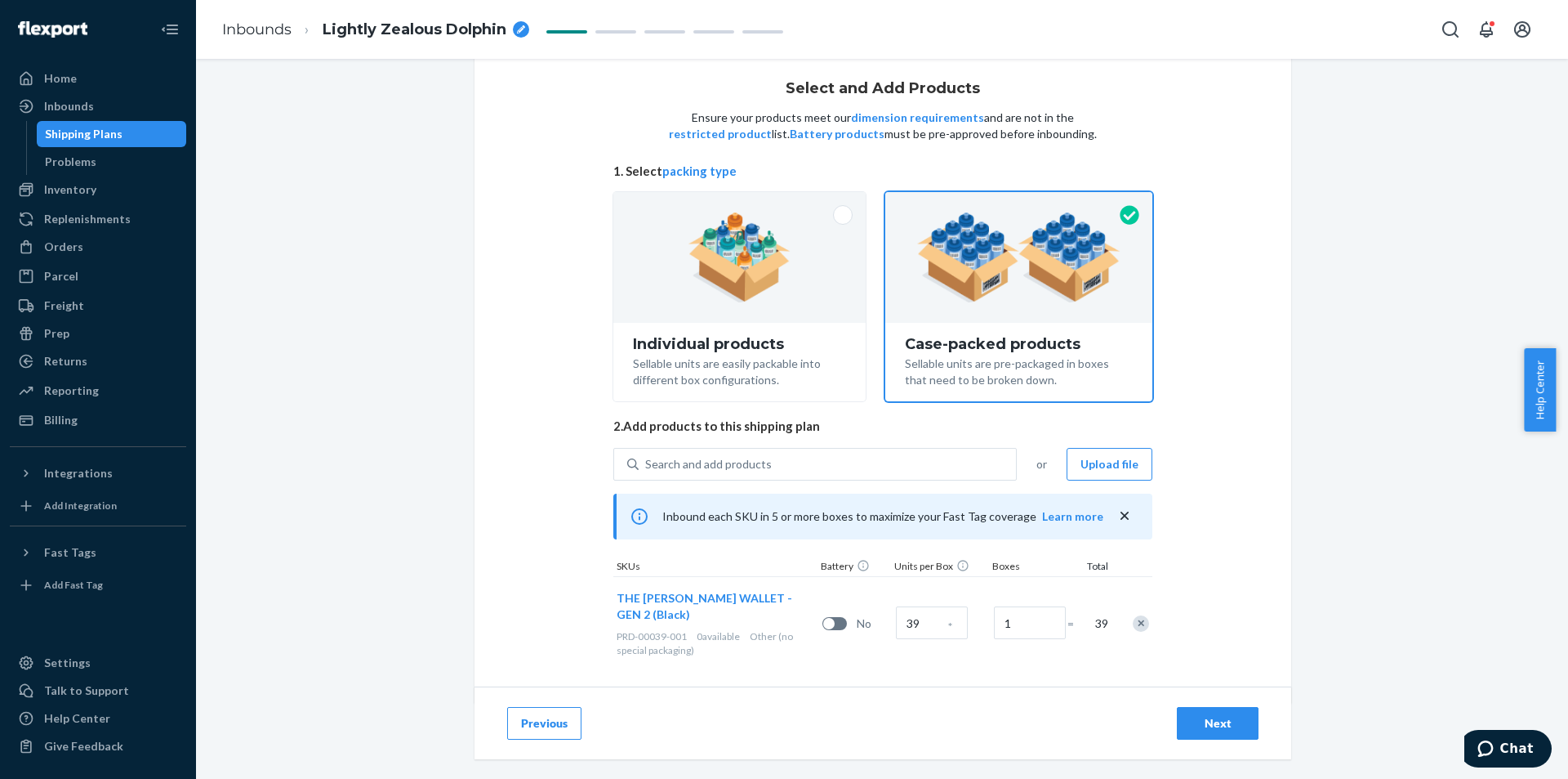
click at [1194, 715] on div "Next" at bounding box center [1217, 723] width 54 height 16
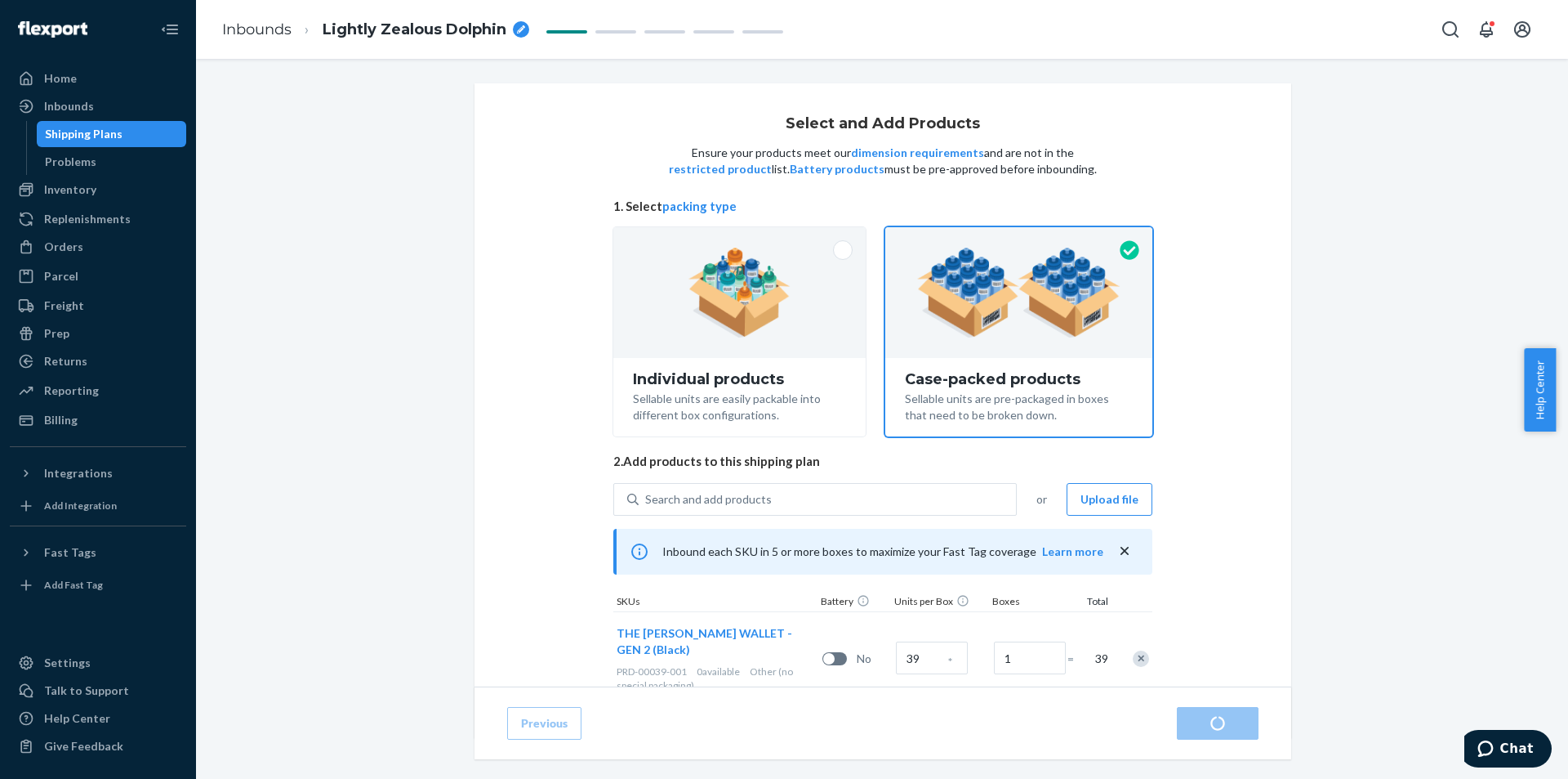
radio input "true"
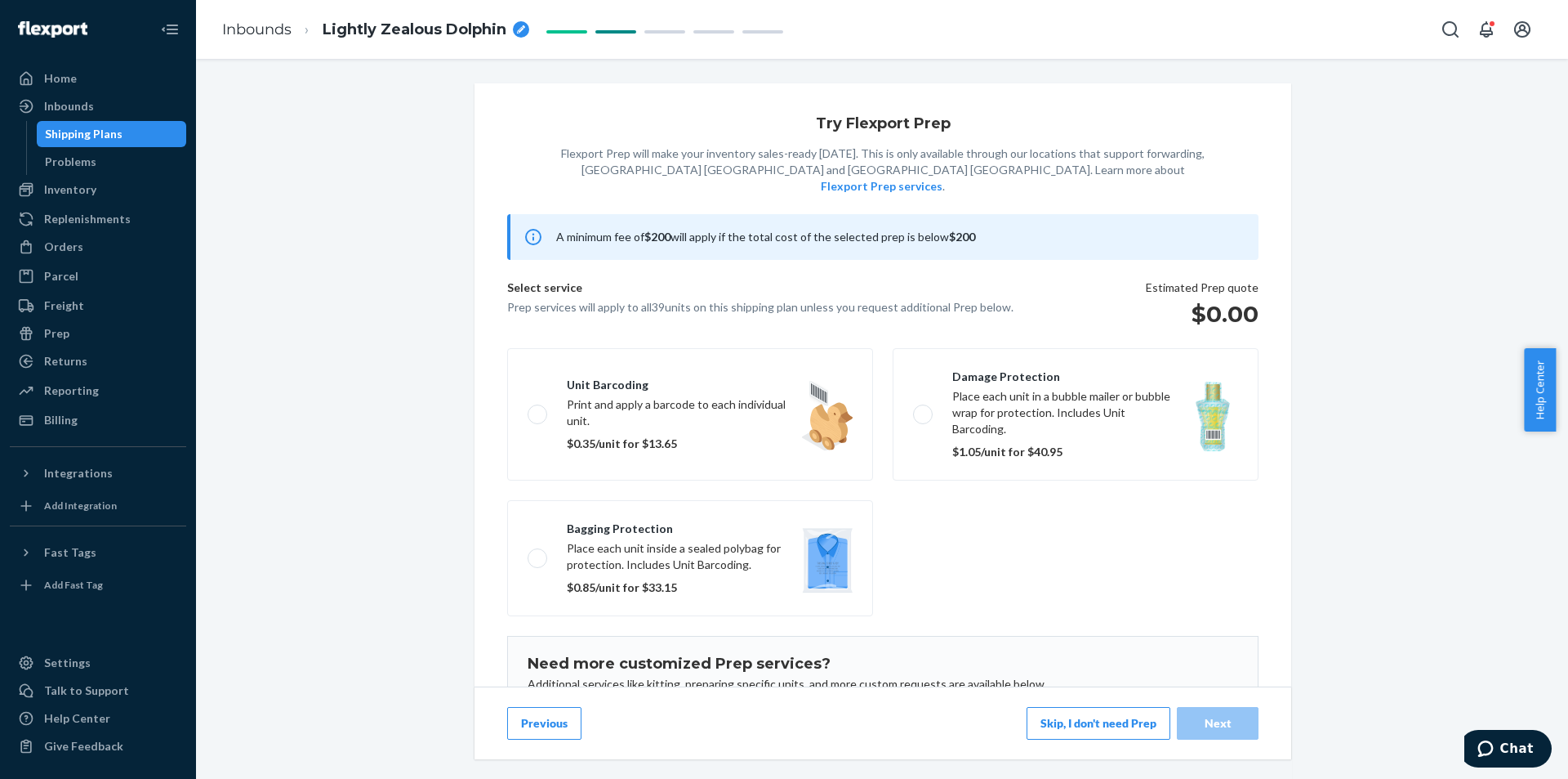
click at [1102, 716] on button "Skip, I don't need Prep" at bounding box center [1098, 722] width 144 height 32
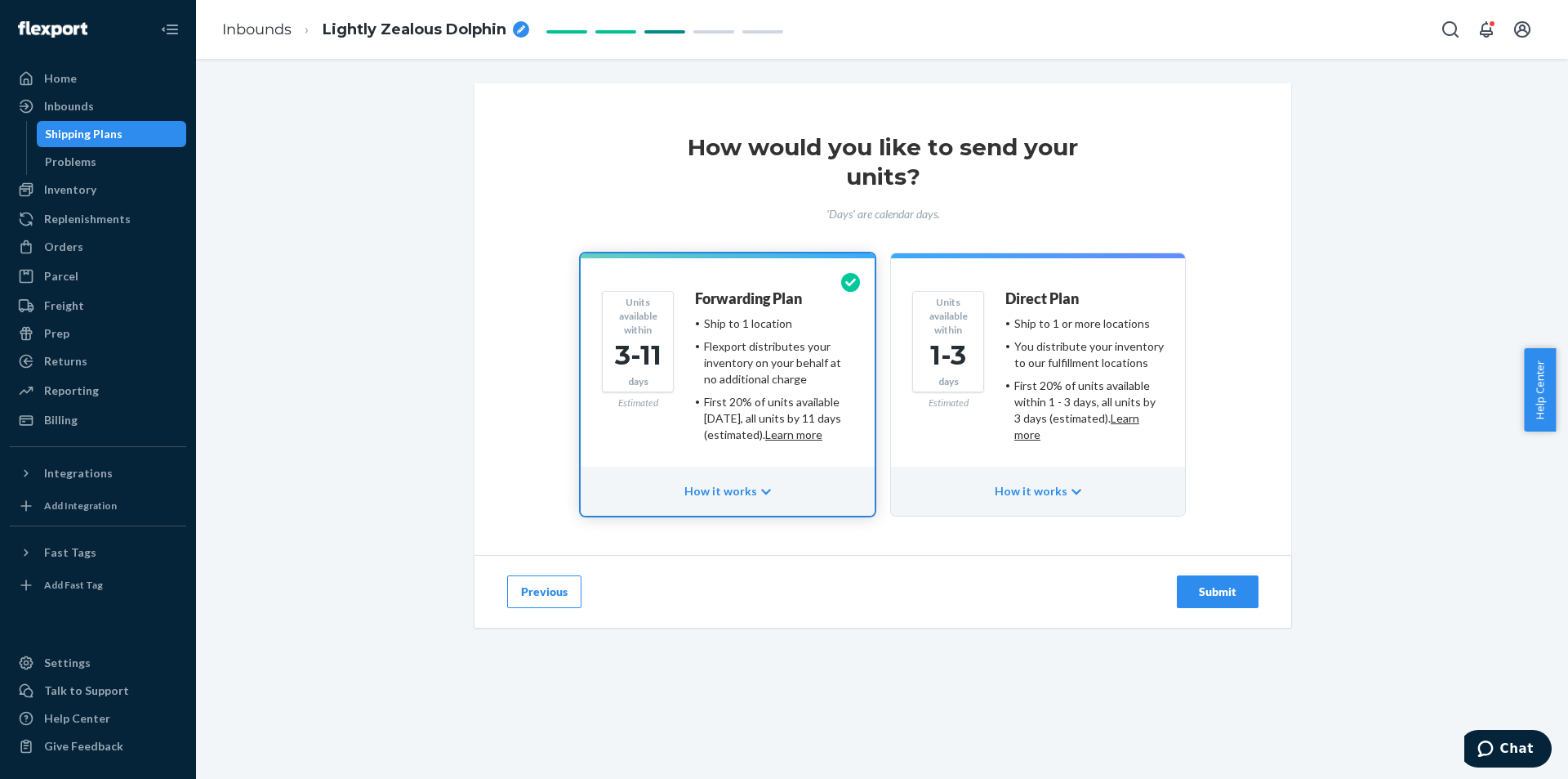
click at [1211, 584] on div "Submit" at bounding box center [1217, 591] width 54 height 16
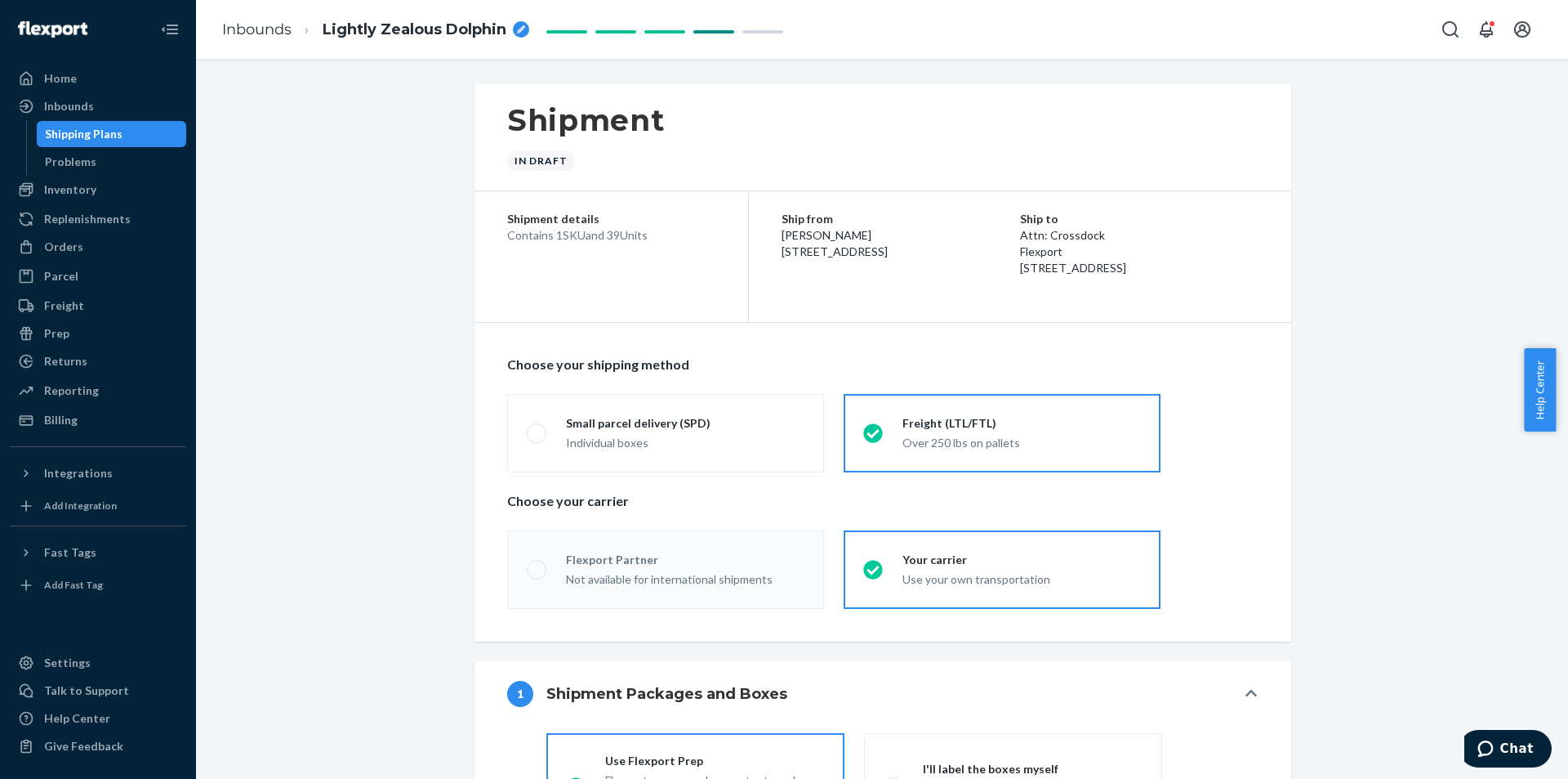
radio input "true"
radio input "false"
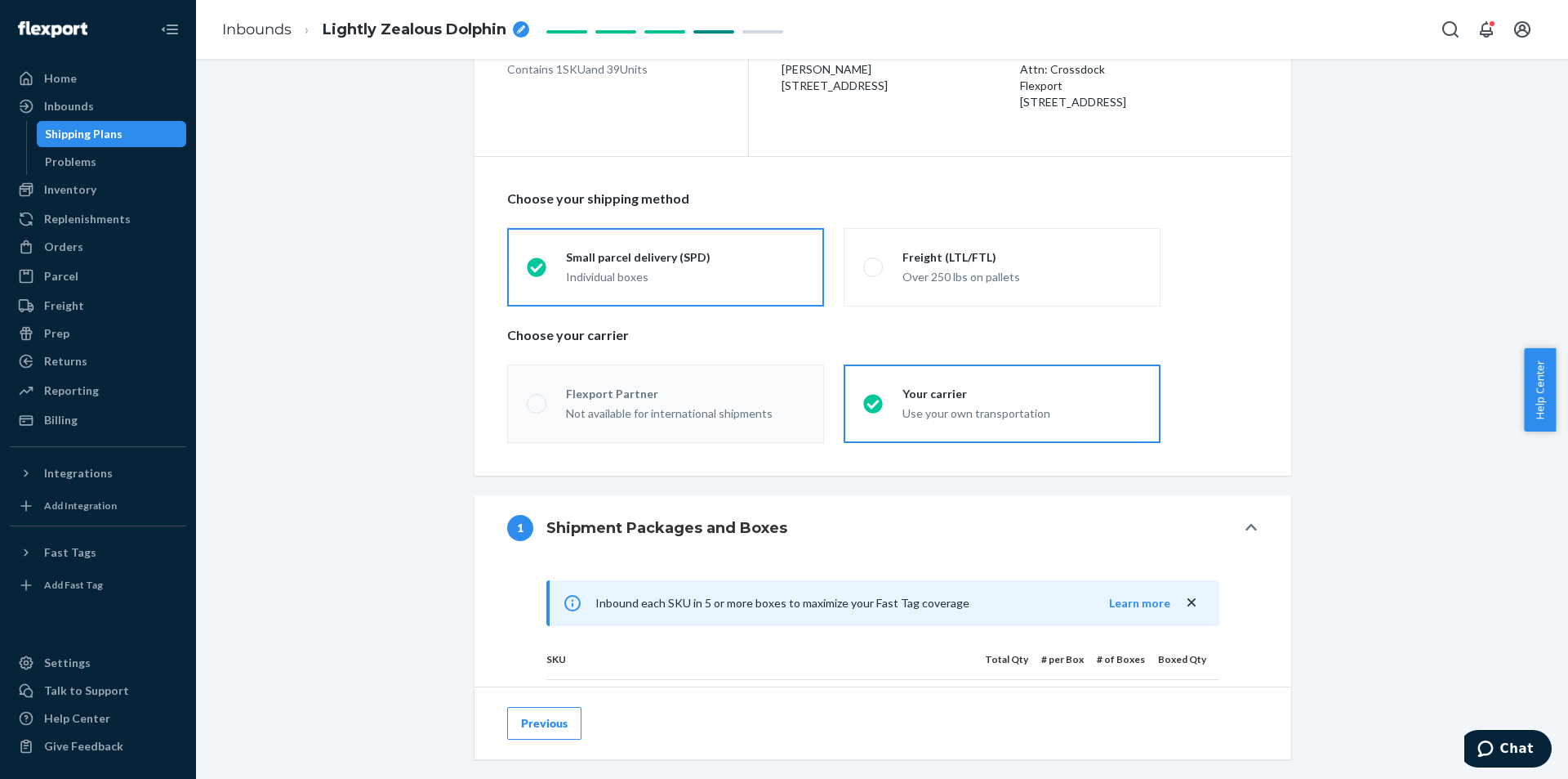
scroll to position [164, 0]
click at [466, 34] on span "Lightly Zealous Dolphin" at bounding box center [414, 31] width 184 height 22
drag, startPoint x: 467, startPoint y: 34, endPoint x: 197, endPoint y: -24, distance: 276.2
click at [197, 0] on html "Home Inbounds Shipping Plans Problems Inventory Products Replenishments Orders …" at bounding box center [784, 390] width 1568 height 779
type input "2025-08 Black Wallet Transfer"
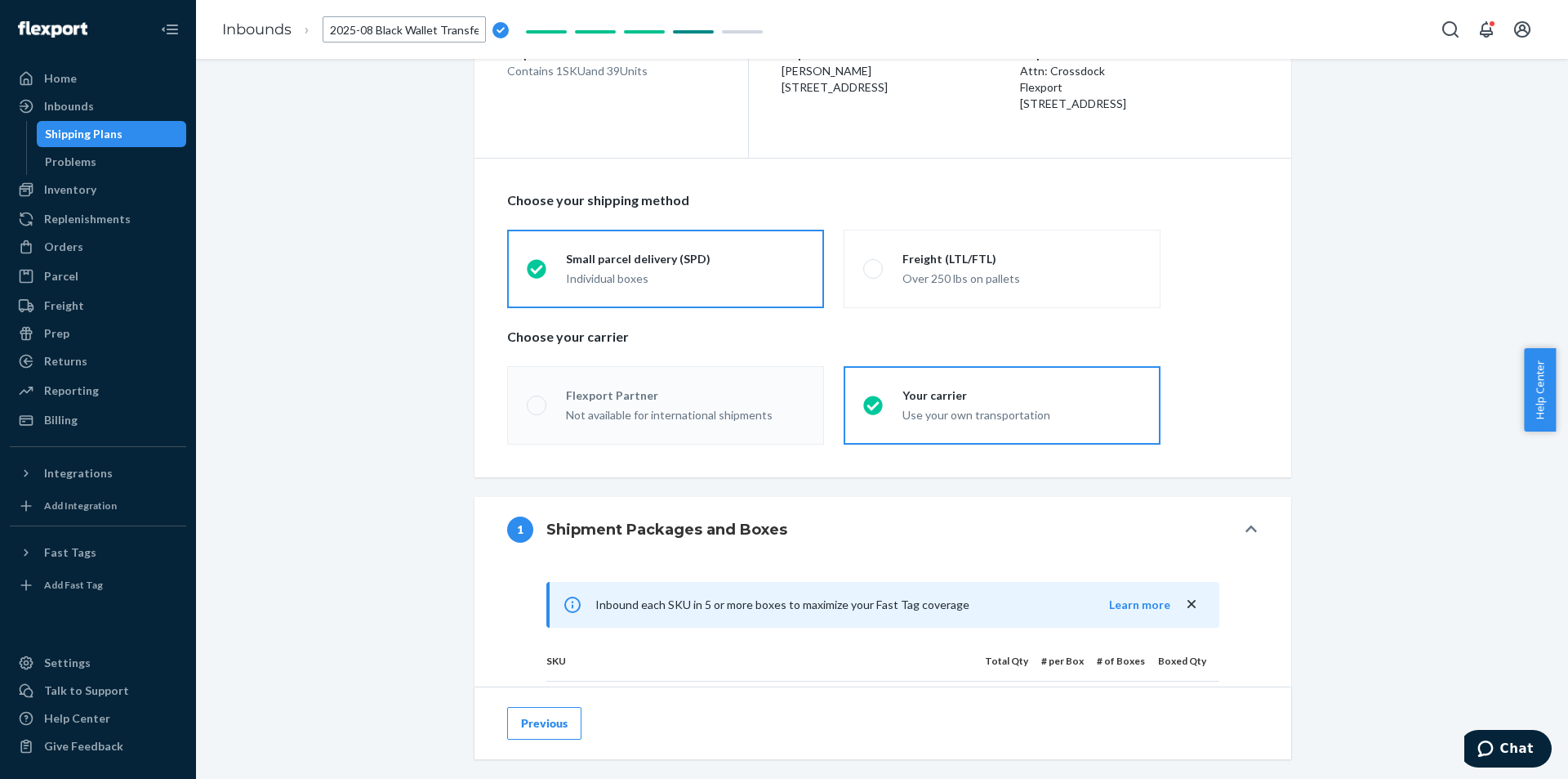
scroll to position [0, 4]
click at [323, 173] on div "Shipment In draft Shipment details Contains 1 SKU and 39 Units Ship from [GEOGR…" at bounding box center [882, 655] width 1347 height 1472
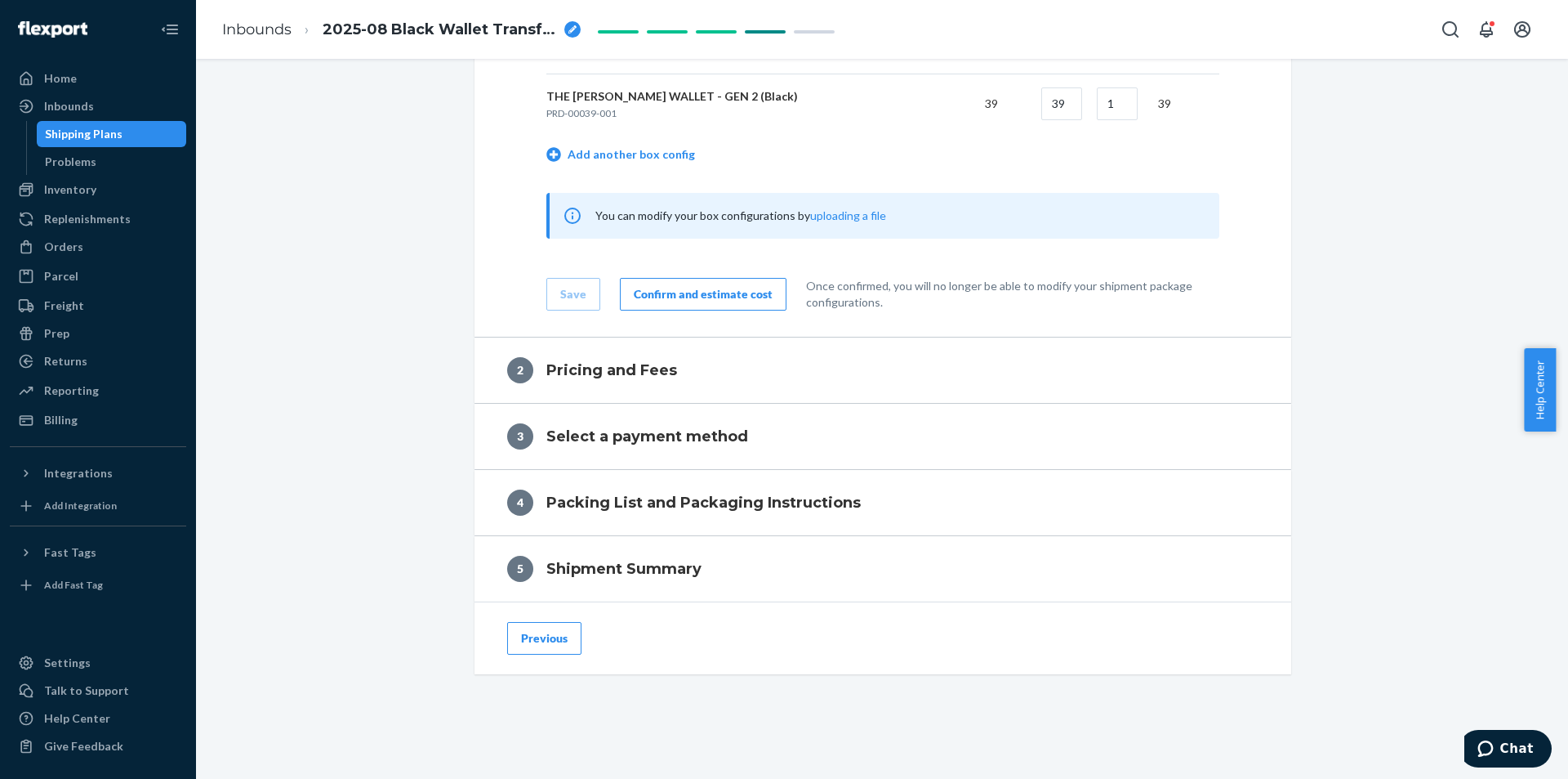
scroll to position [776, 0]
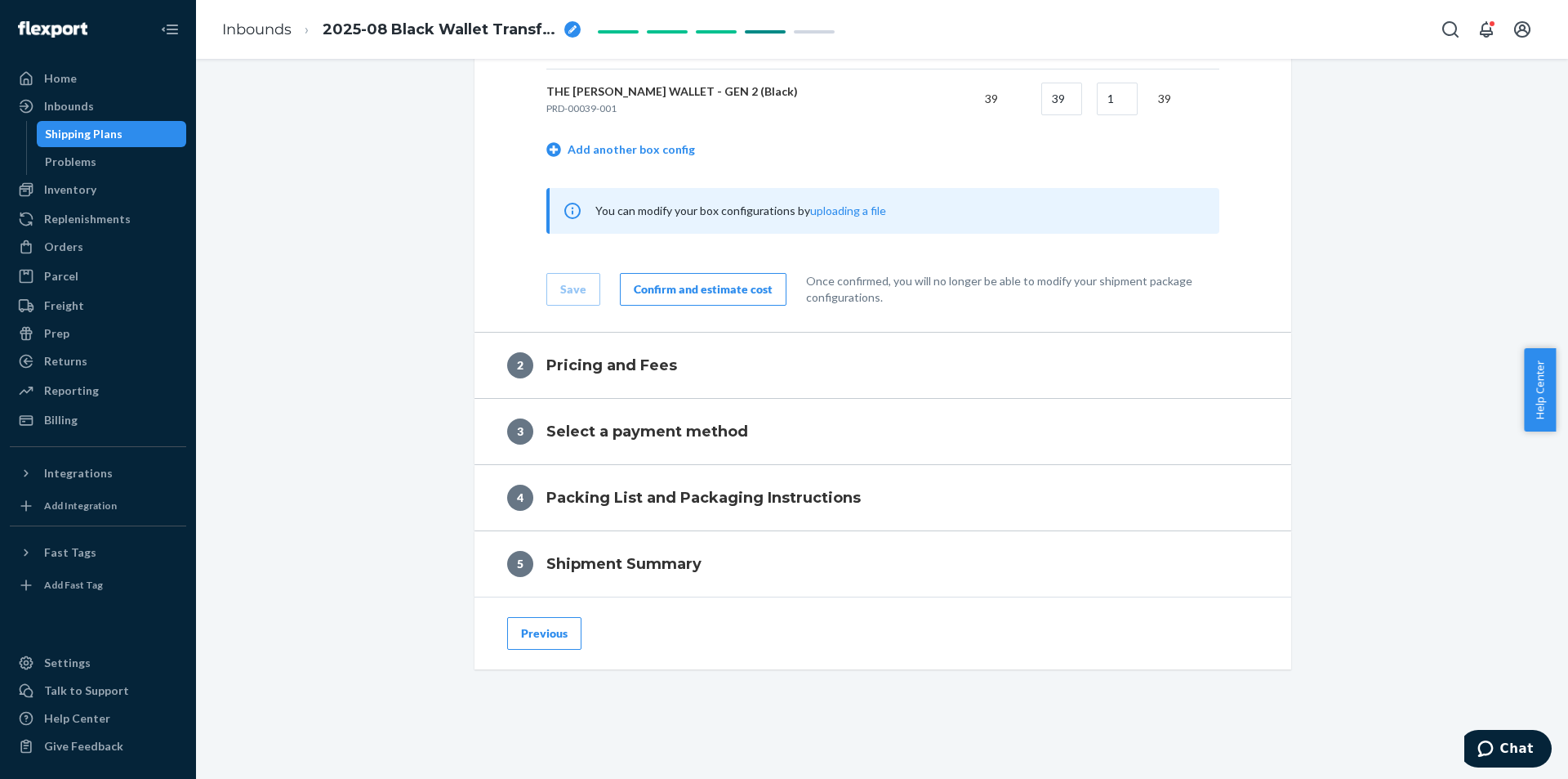
click at [701, 299] on button "Confirm and estimate cost" at bounding box center [703, 289] width 167 height 32
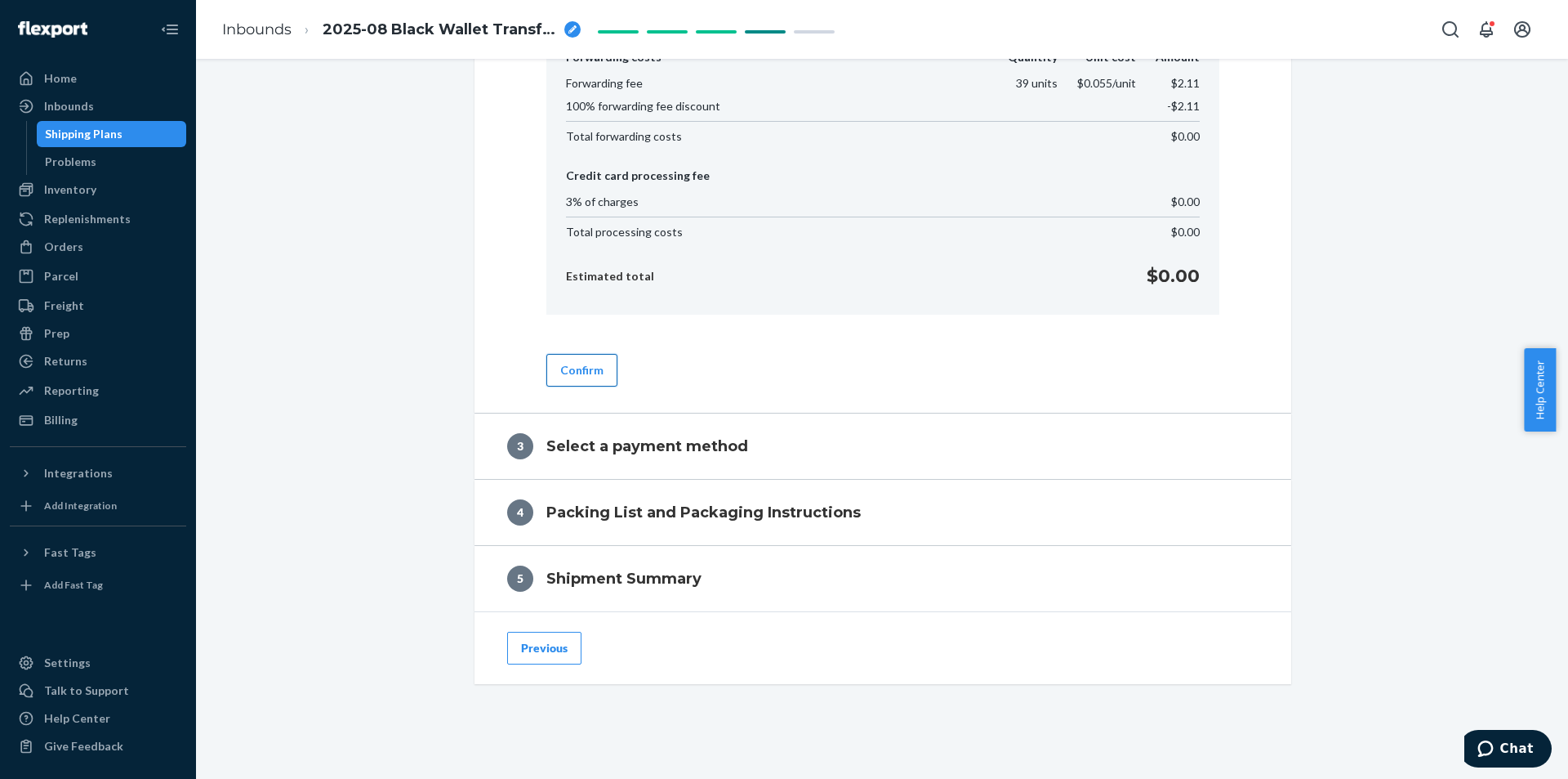
click at [572, 369] on button "Confirm" at bounding box center [581, 370] width 71 height 32
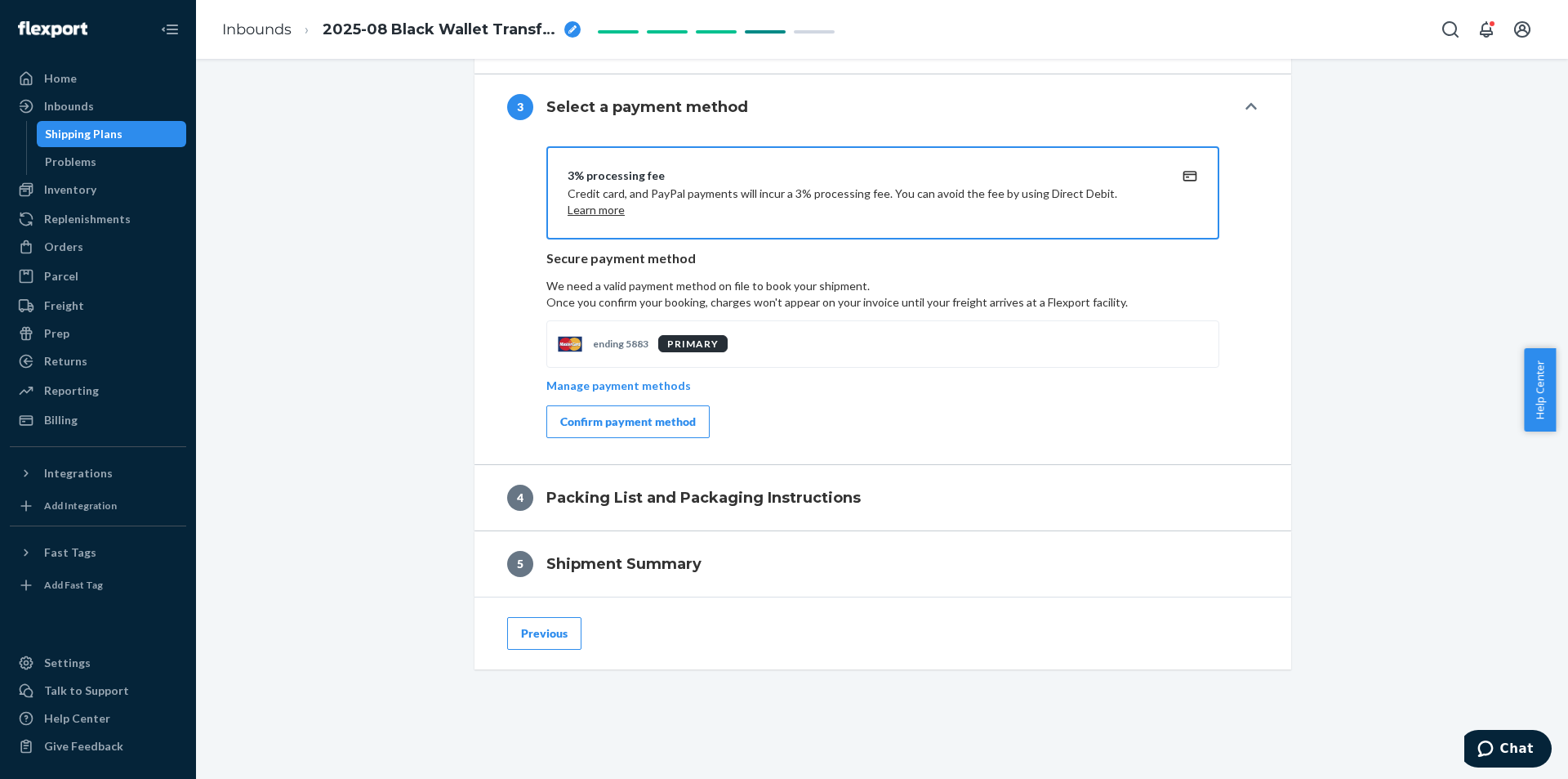
scroll to position [719, 0]
click at [587, 421] on div "Confirm payment method" at bounding box center [627, 422] width 135 height 16
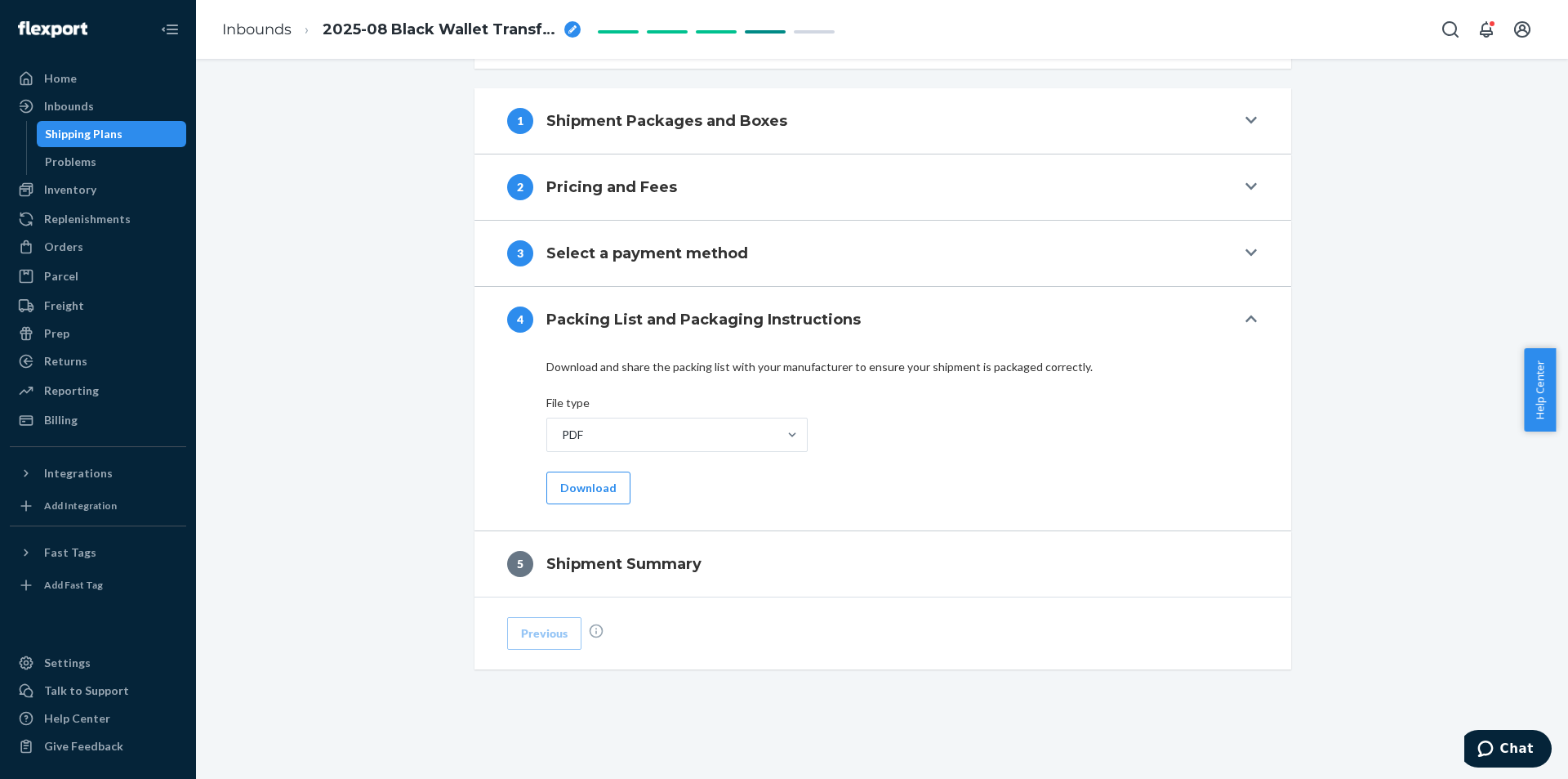
scroll to position [573, 0]
click at [570, 491] on button "Download" at bounding box center [588, 487] width 84 height 32
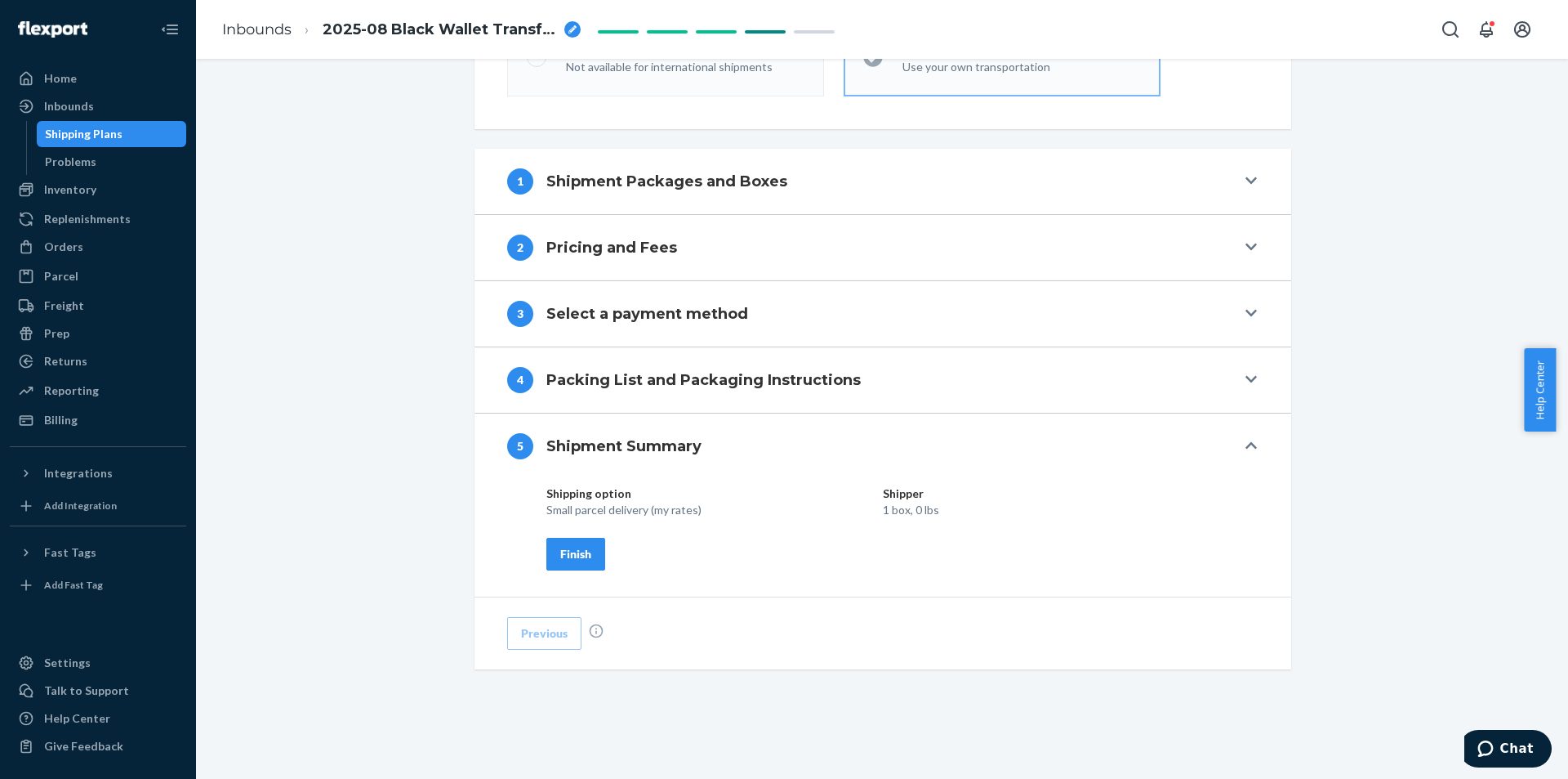
scroll to position [512, 0]
click at [579, 547] on div "Finish" at bounding box center [575, 554] width 31 height 16
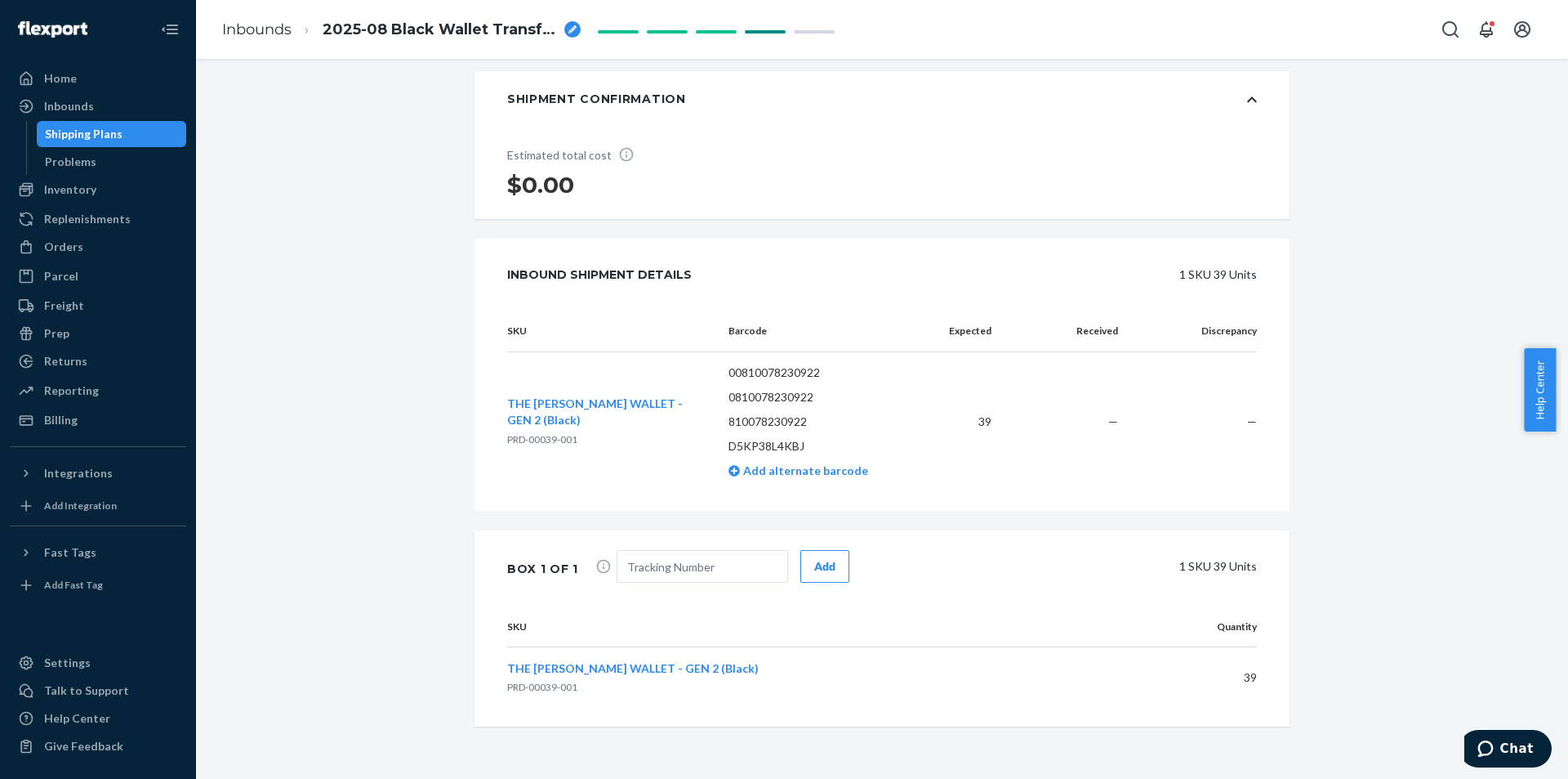
scroll to position [269, 0]
